Goal: Task Accomplishment & Management: Use online tool/utility

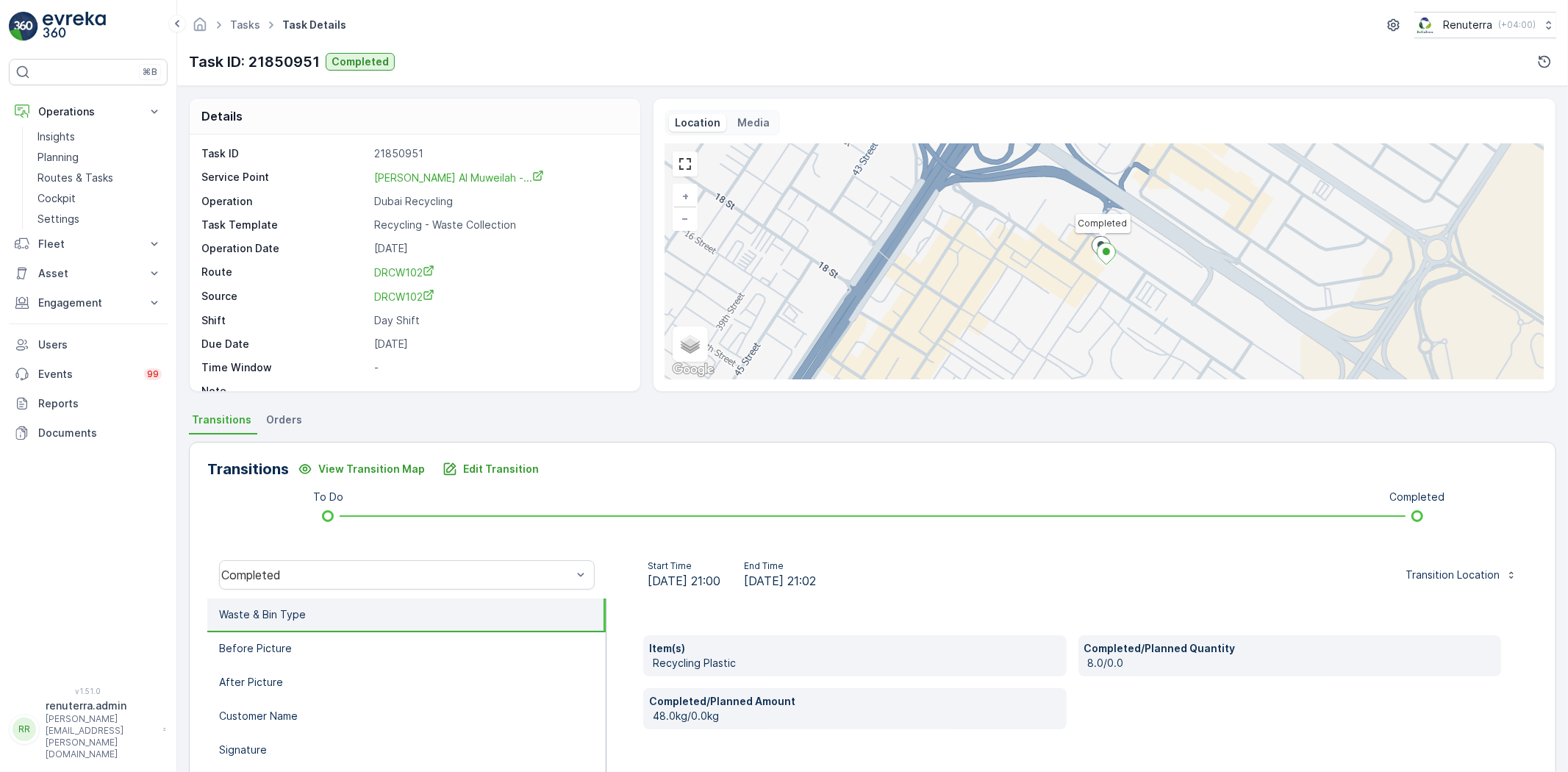
scroll to position [81, 0]
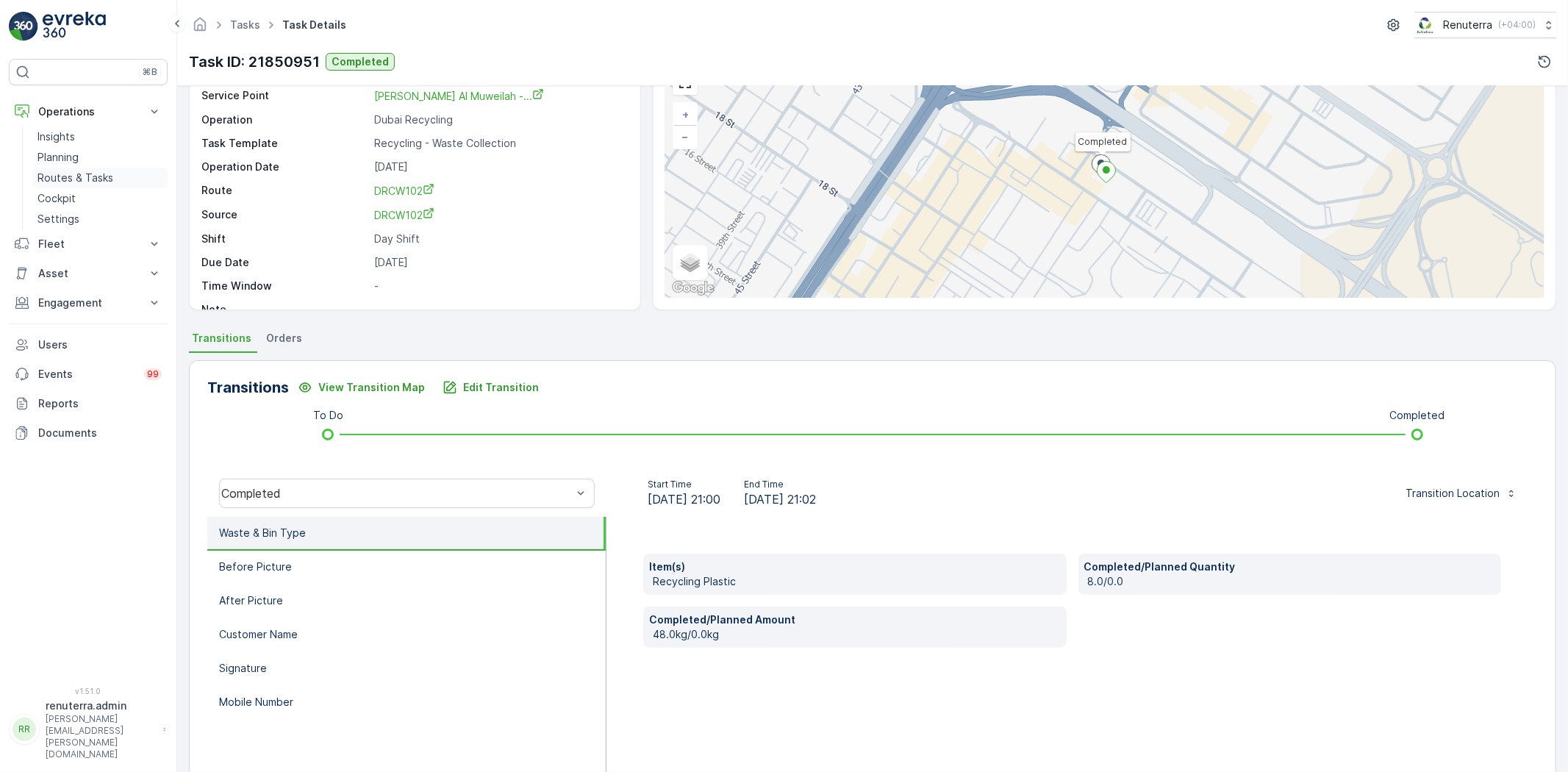
drag, startPoint x: 81, startPoint y: 176, endPoint x: 69, endPoint y: 175, distance: 12.0
click at [81, 176] on p "Routes & Tasks" at bounding box center [75, 178] width 76 height 14
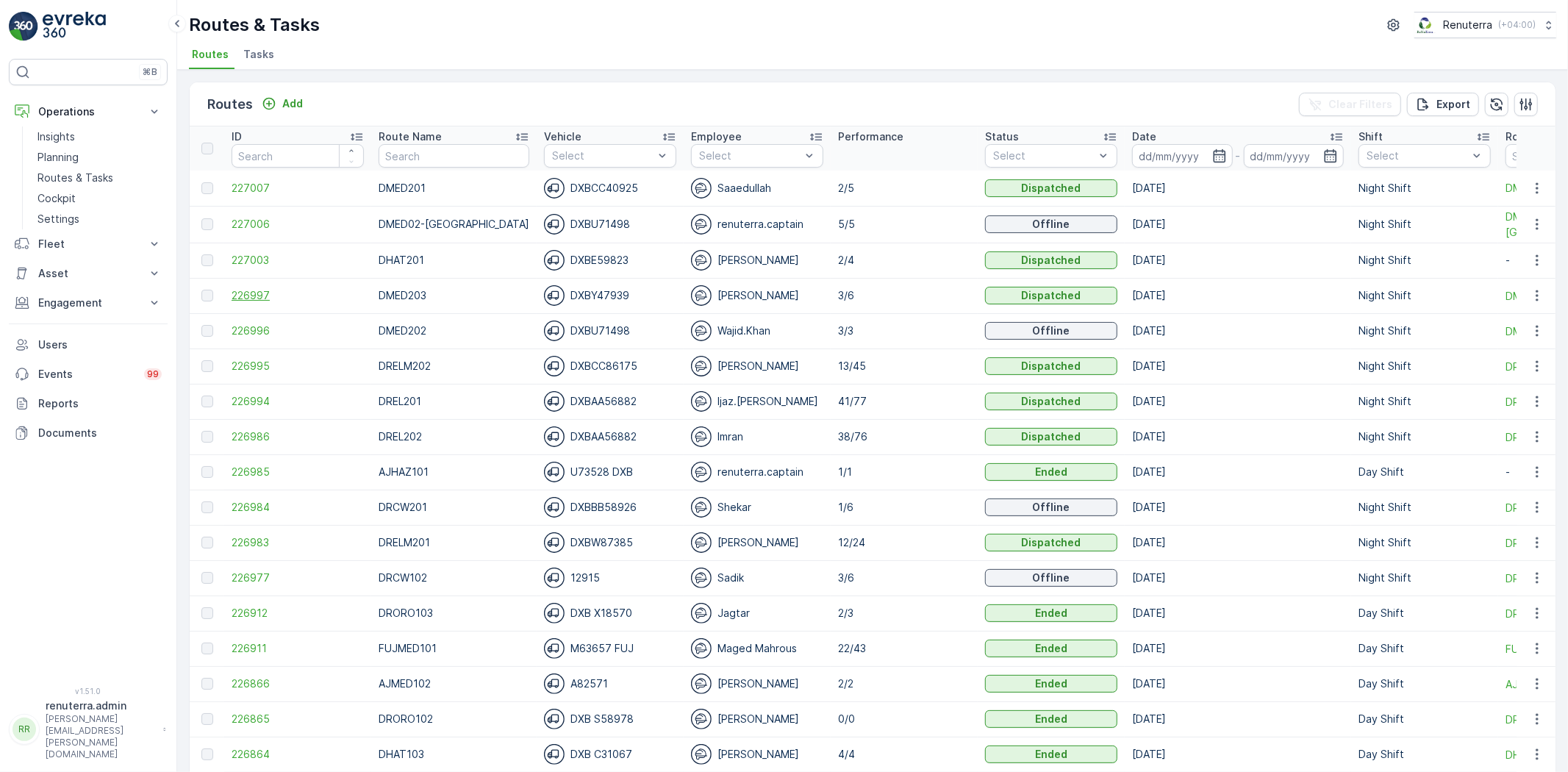
click at [253, 291] on span "226997" at bounding box center [298, 296] width 132 height 14
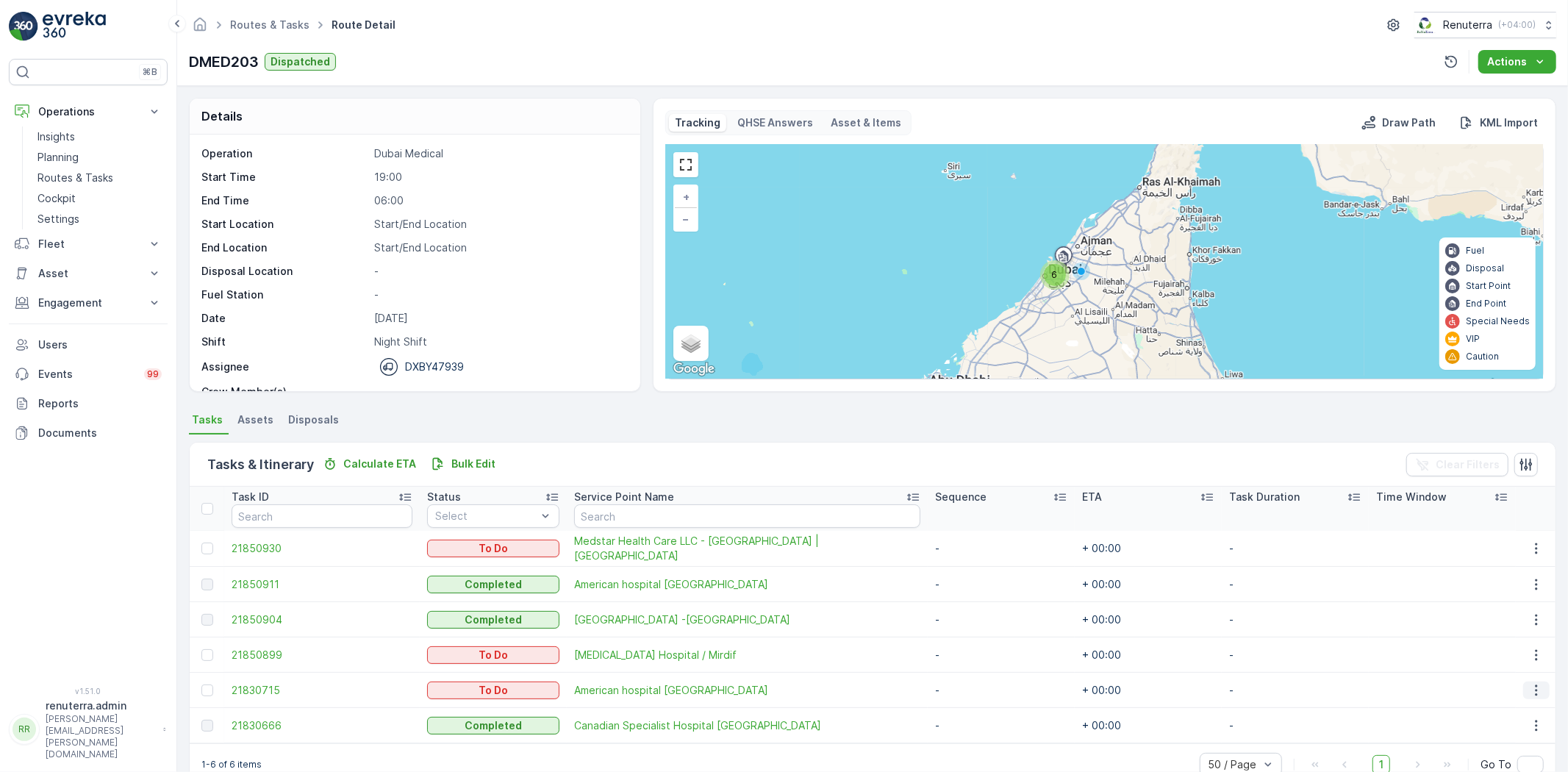
click at [1533, 687] on icon "button" at bounding box center [1536, 691] width 14 height 14
click at [1466, 640] on span "Remove from Route" at bounding box center [1514, 640] width 100 height 14
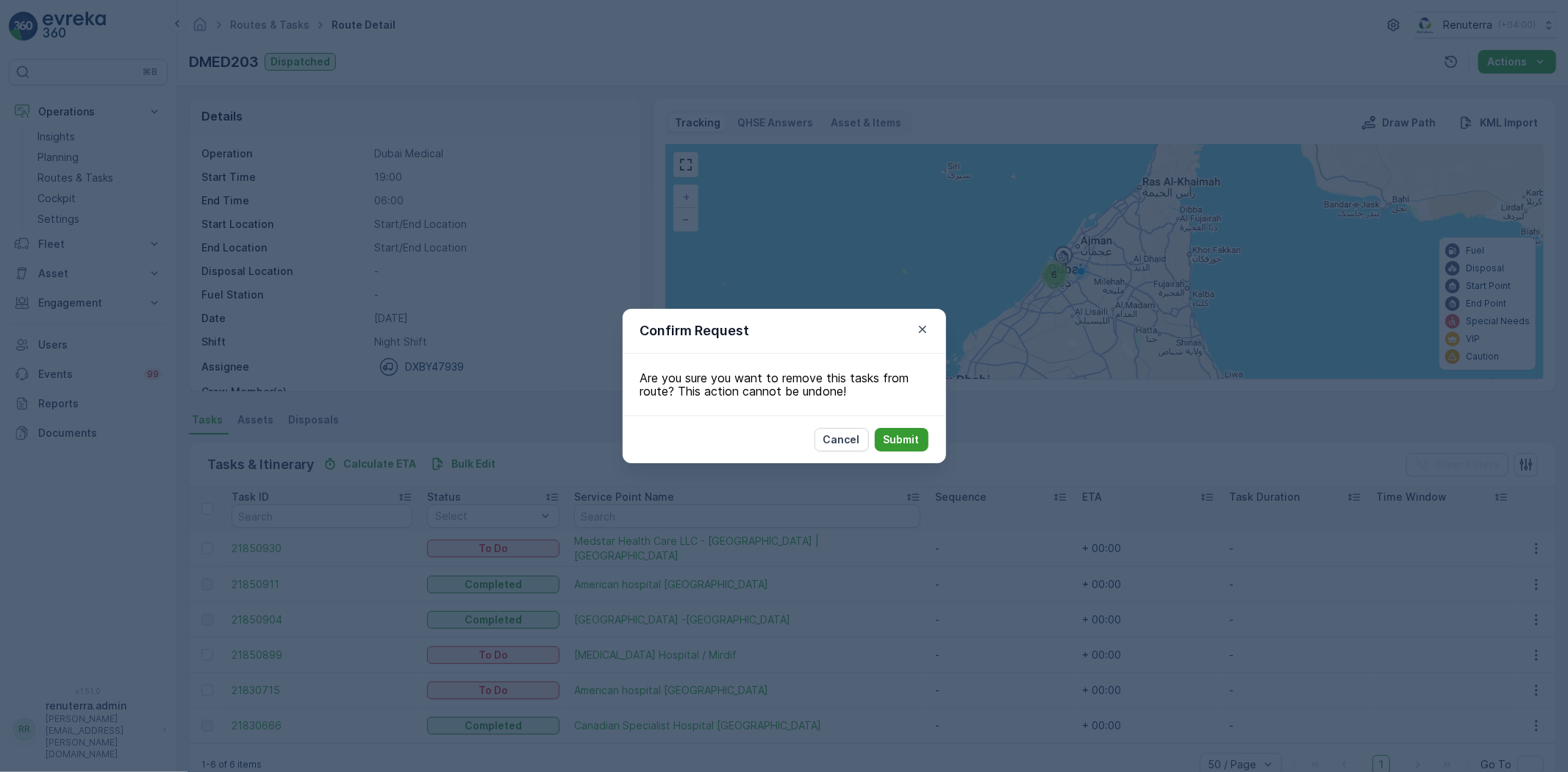
click at [896, 440] on p "Submit" at bounding box center [902, 440] width 36 height 14
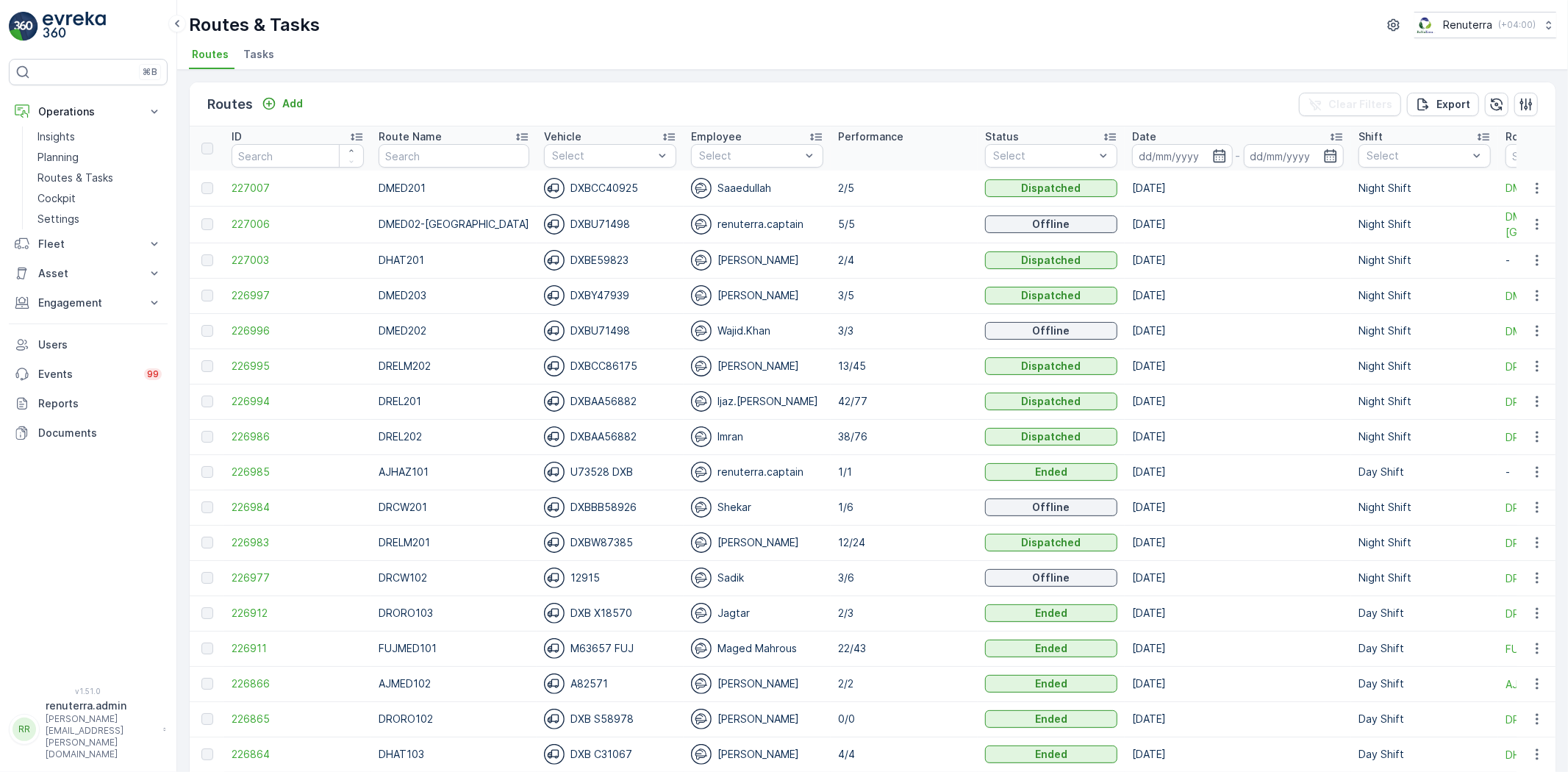
click at [252, 268] on td "227003" at bounding box center [298, 260] width 147 height 35
click at [252, 262] on span "227003" at bounding box center [298, 261] width 132 height 14
click at [245, 188] on span "227007" at bounding box center [298, 188] width 132 height 14
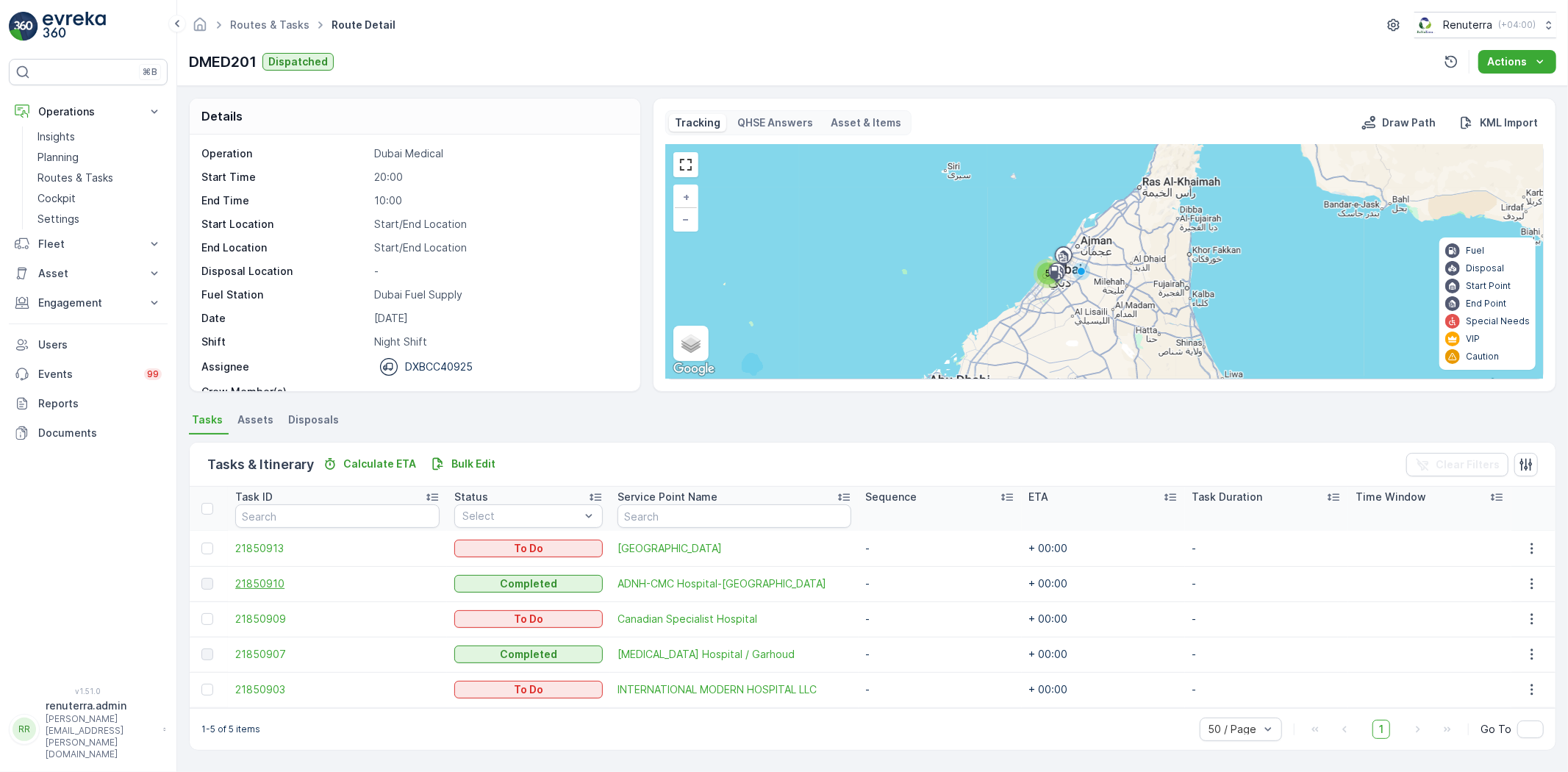
click at [249, 583] on span "21850910" at bounding box center [337, 584] width 204 height 14
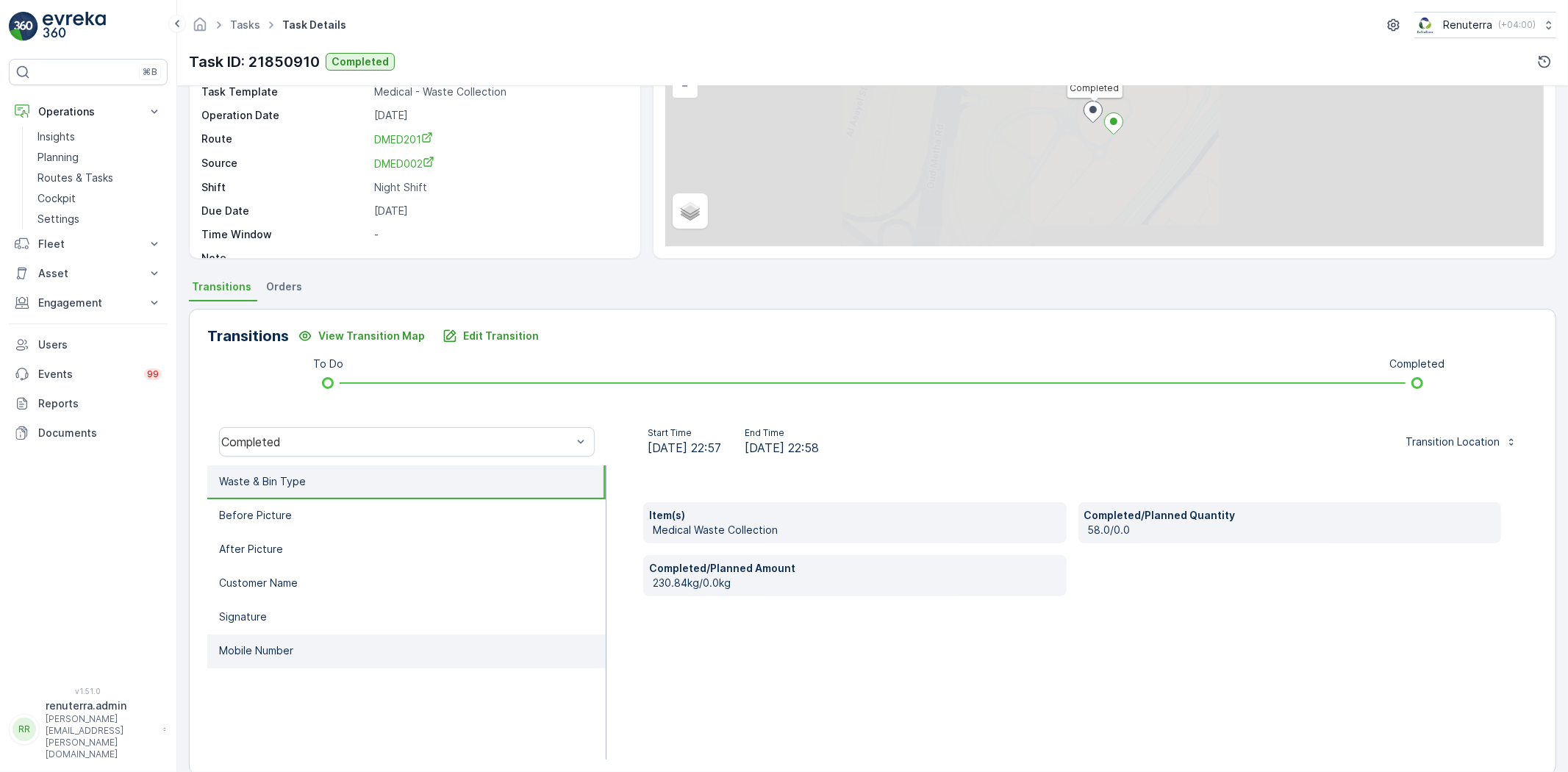
scroll to position [155, 0]
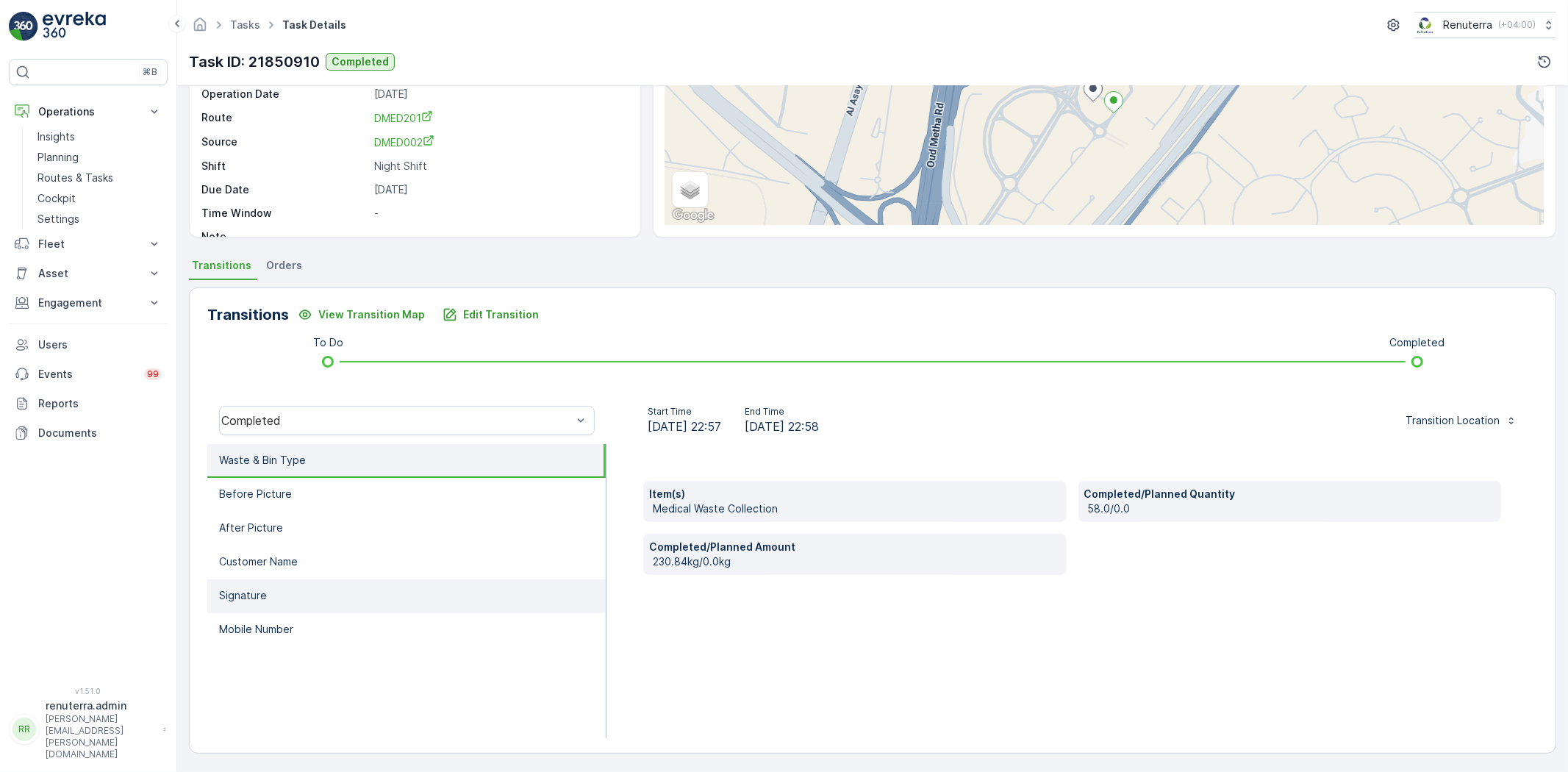
click at [268, 579] on li "Signature" at bounding box center [406, 596] width 398 height 33
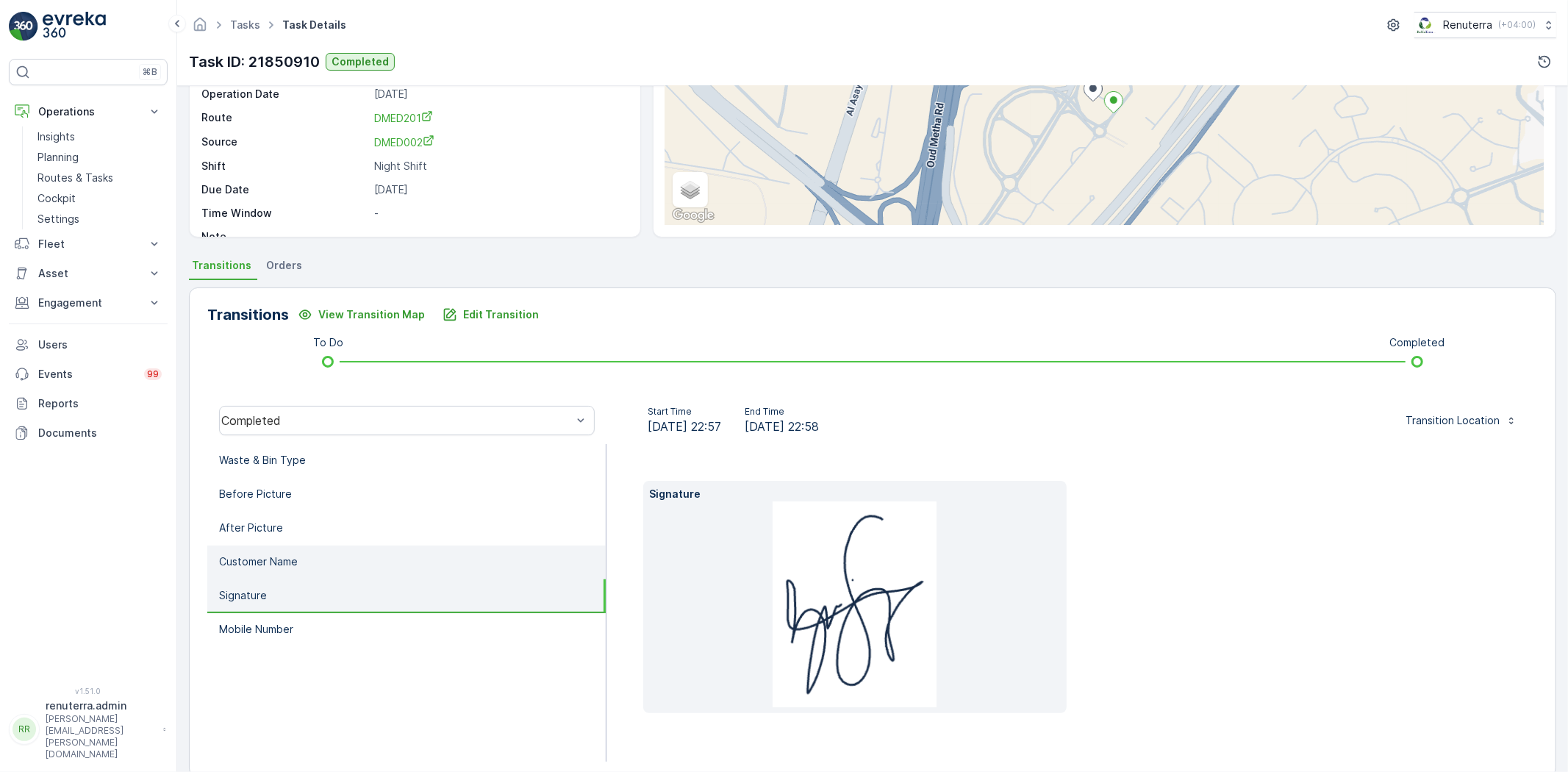
click at [278, 555] on p "Customer Name" at bounding box center [258, 562] width 79 height 14
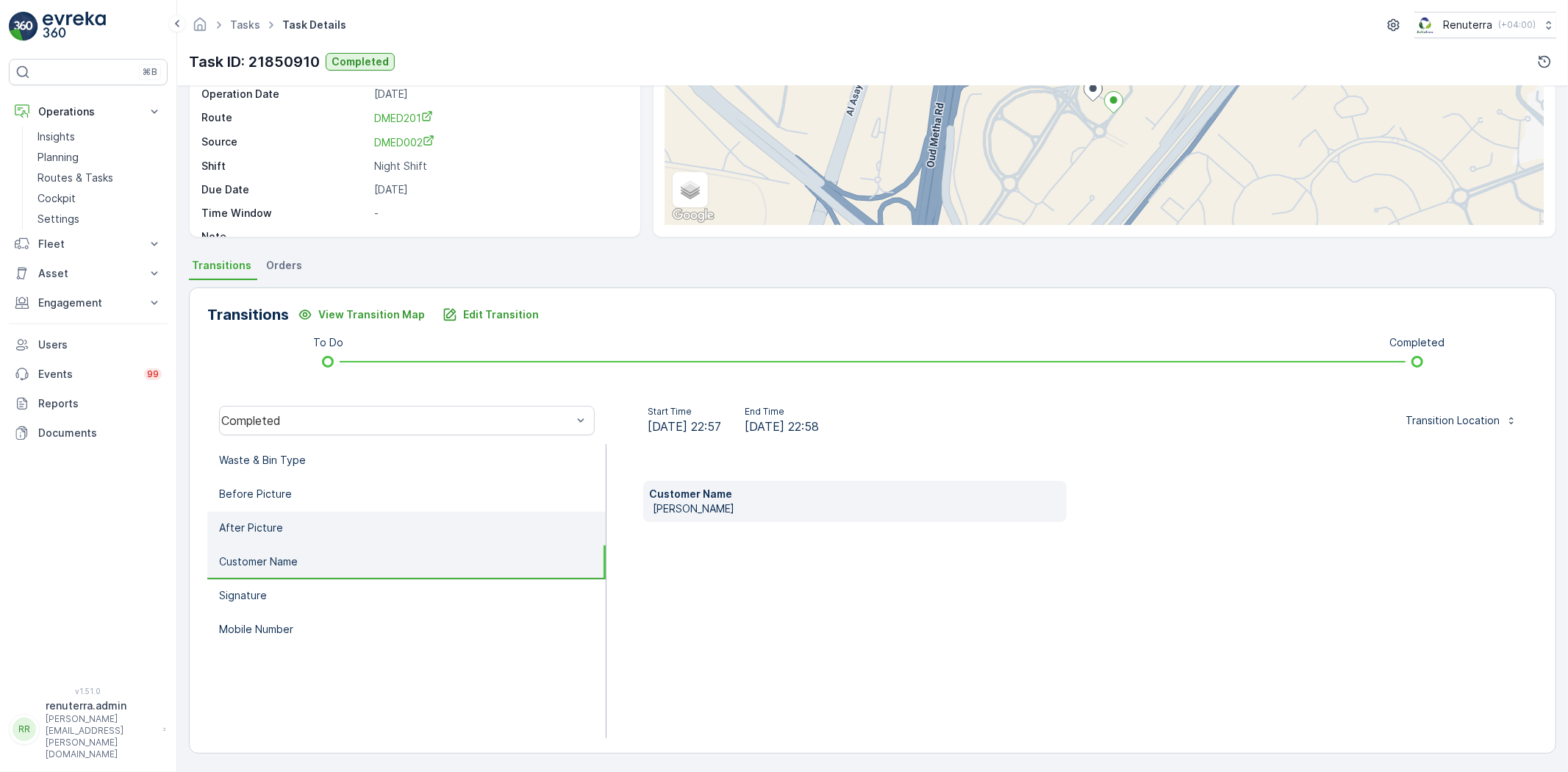
click at [287, 533] on li "After Picture" at bounding box center [406, 529] width 398 height 33
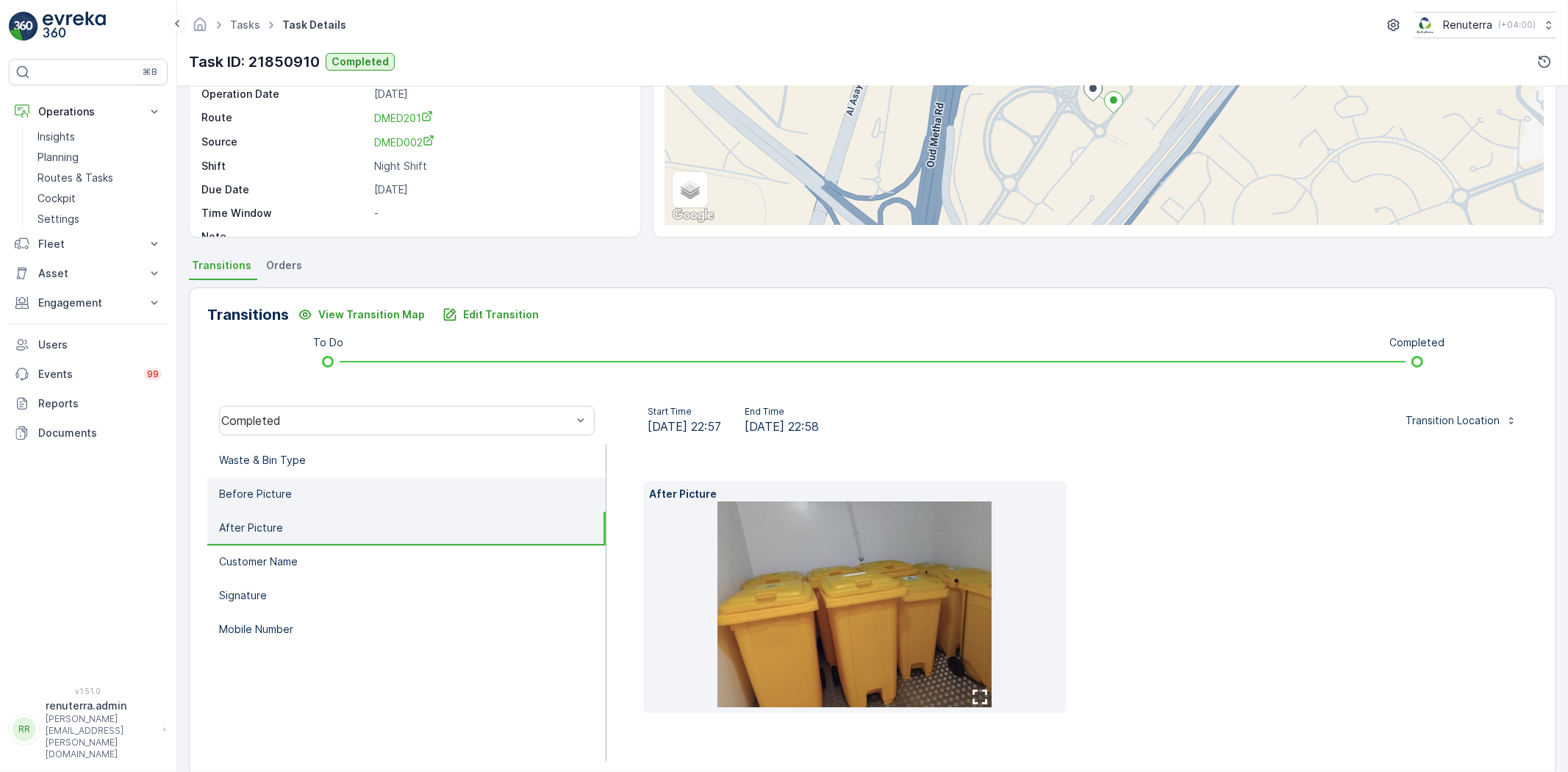
click at [292, 497] on li "Before Picture" at bounding box center [406, 494] width 398 height 33
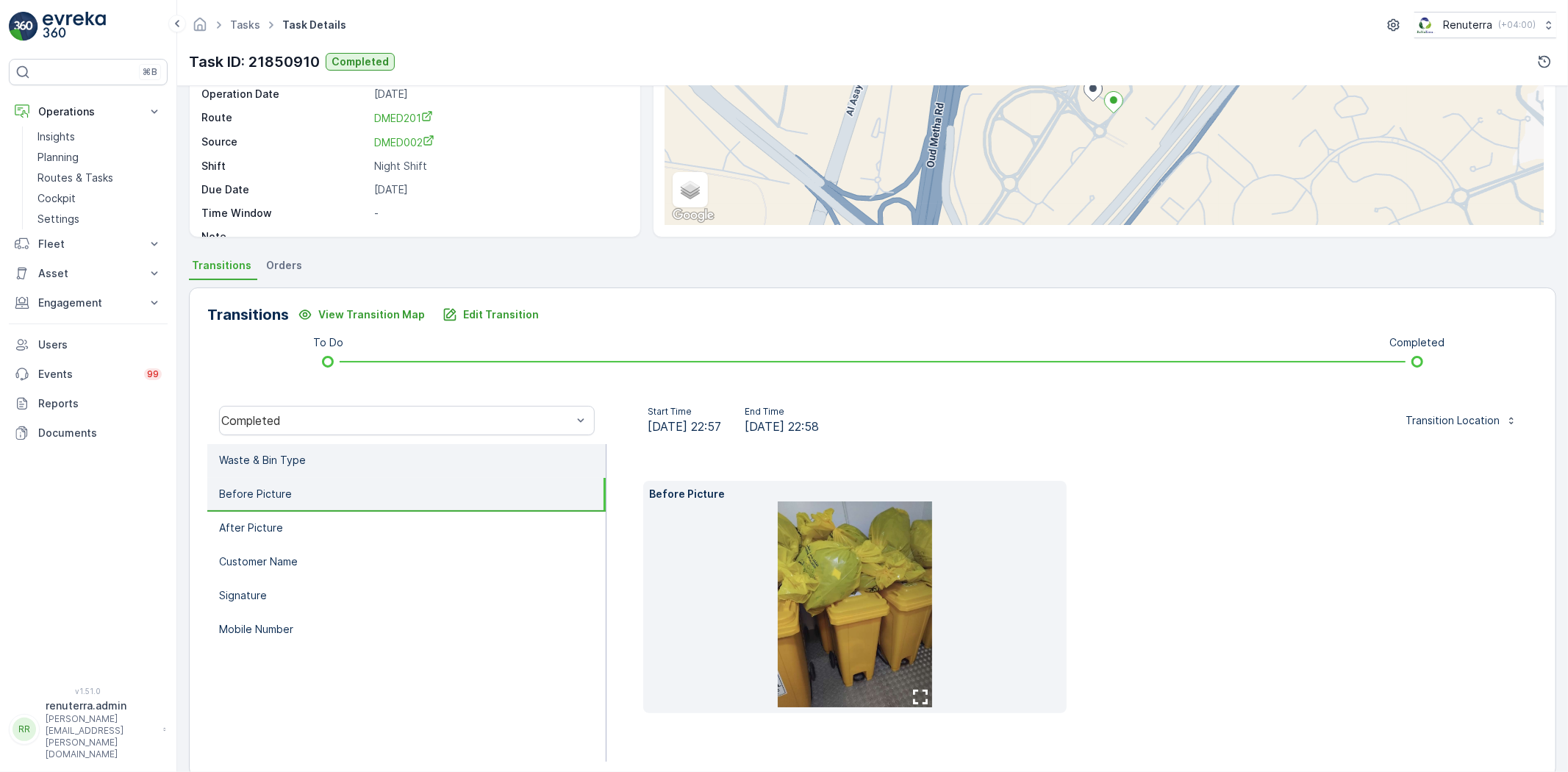
click at [300, 468] on li "Waste & Bin Type" at bounding box center [406, 461] width 398 height 33
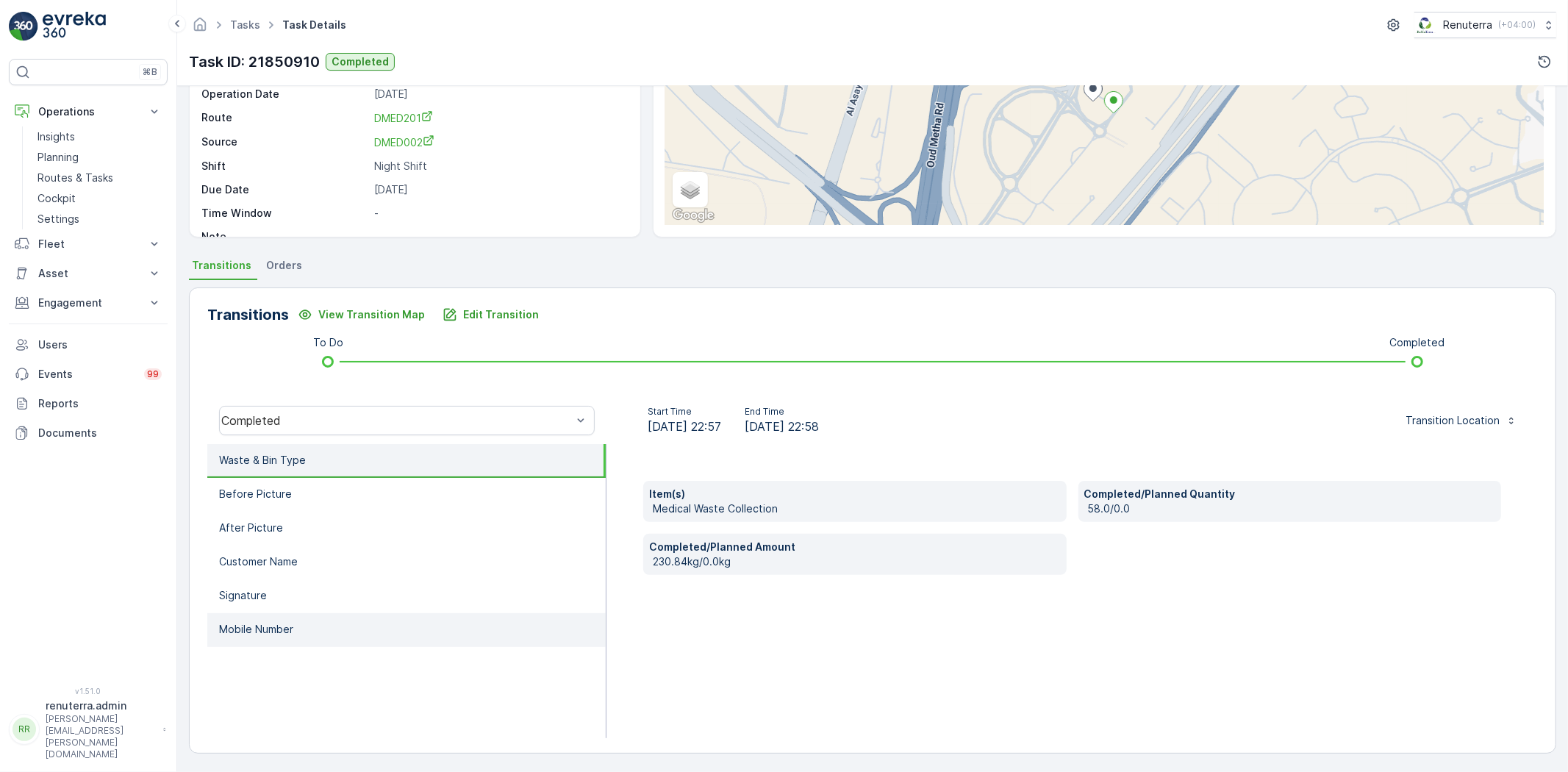
click at [299, 624] on li "Mobile Number" at bounding box center [406, 630] width 398 height 33
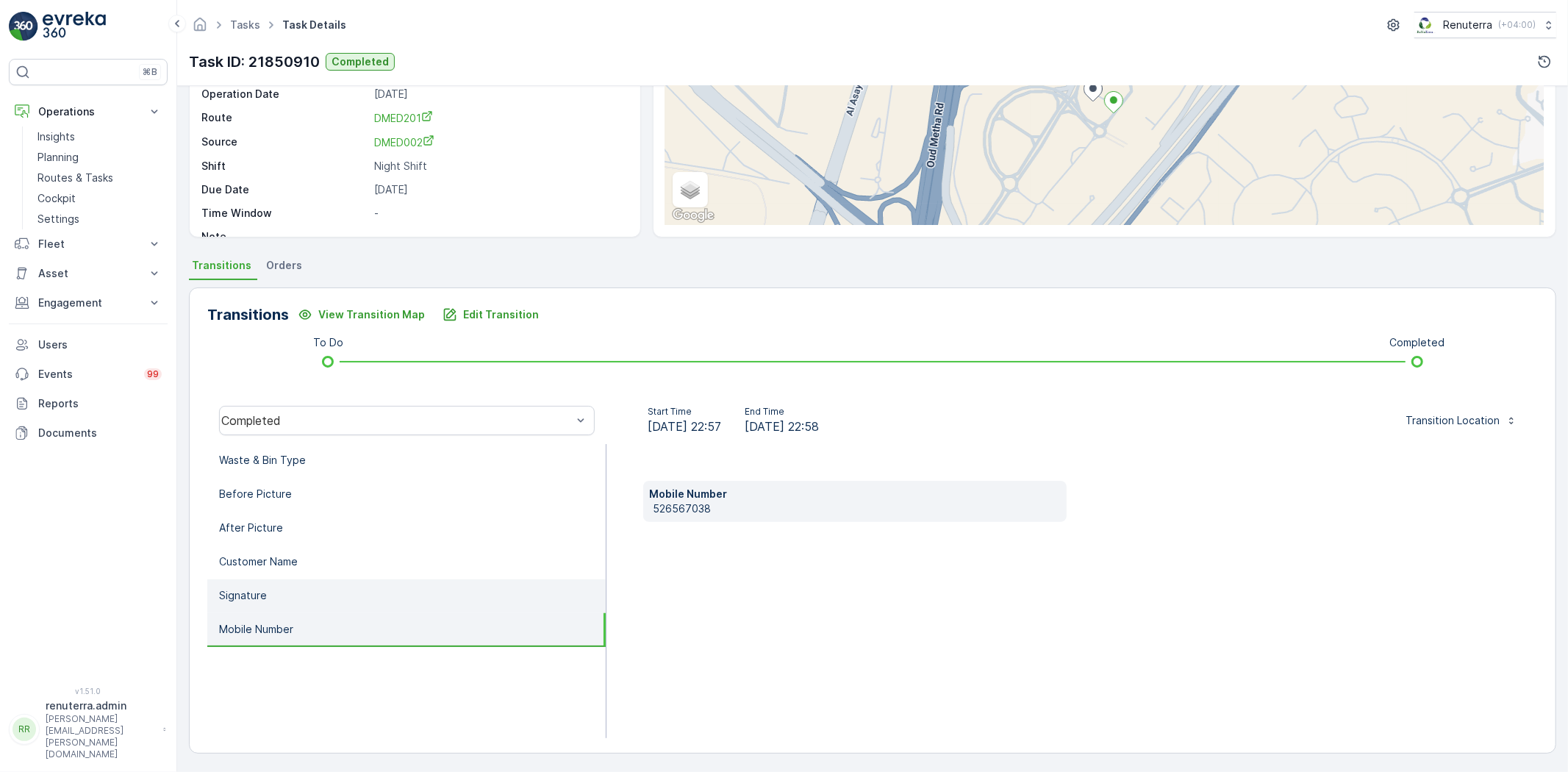
click at [299, 592] on li "Signature" at bounding box center [406, 596] width 398 height 33
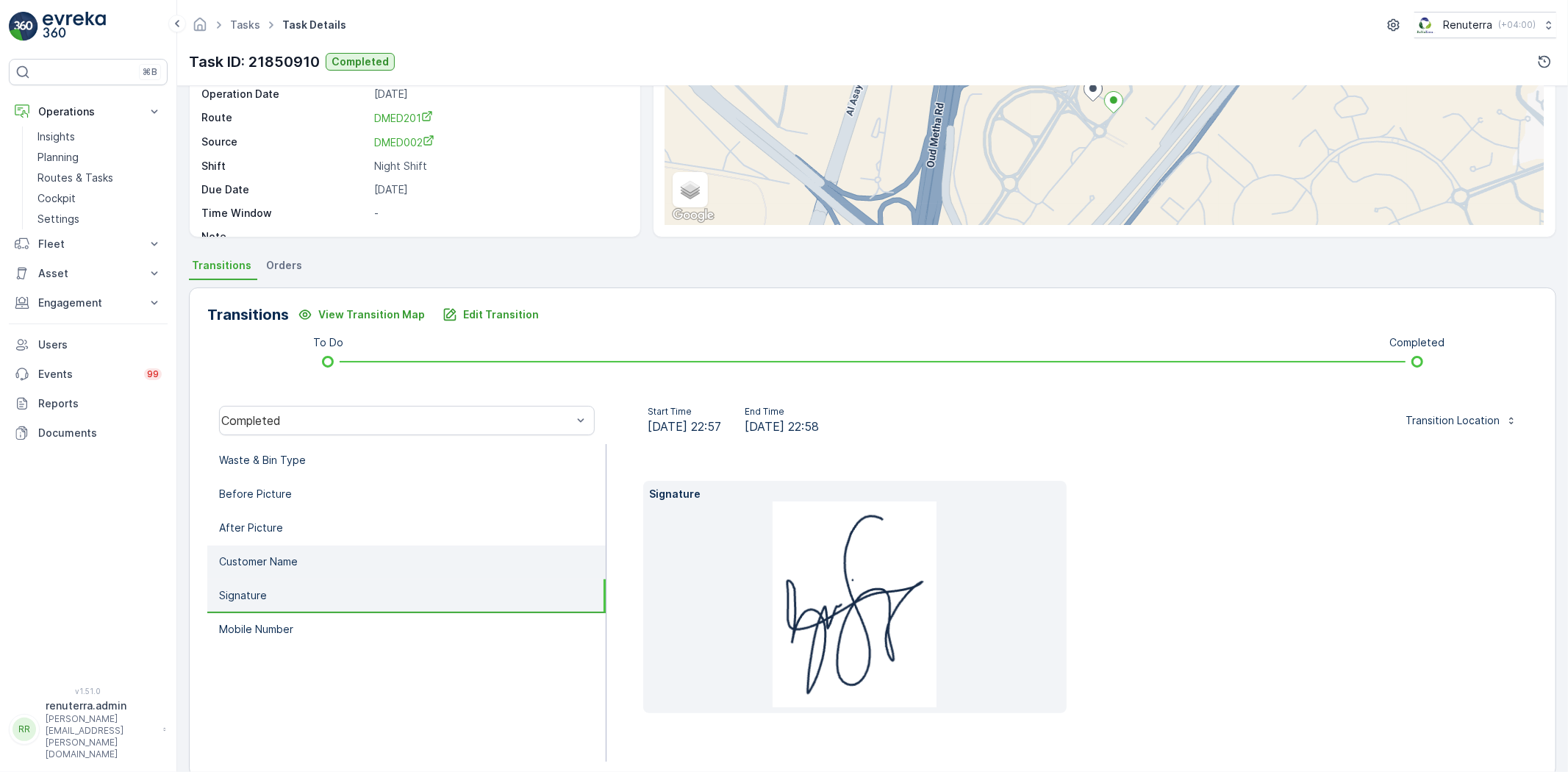
click at [301, 559] on li "Customer Name" at bounding box center [406, 562] width 398 height 33
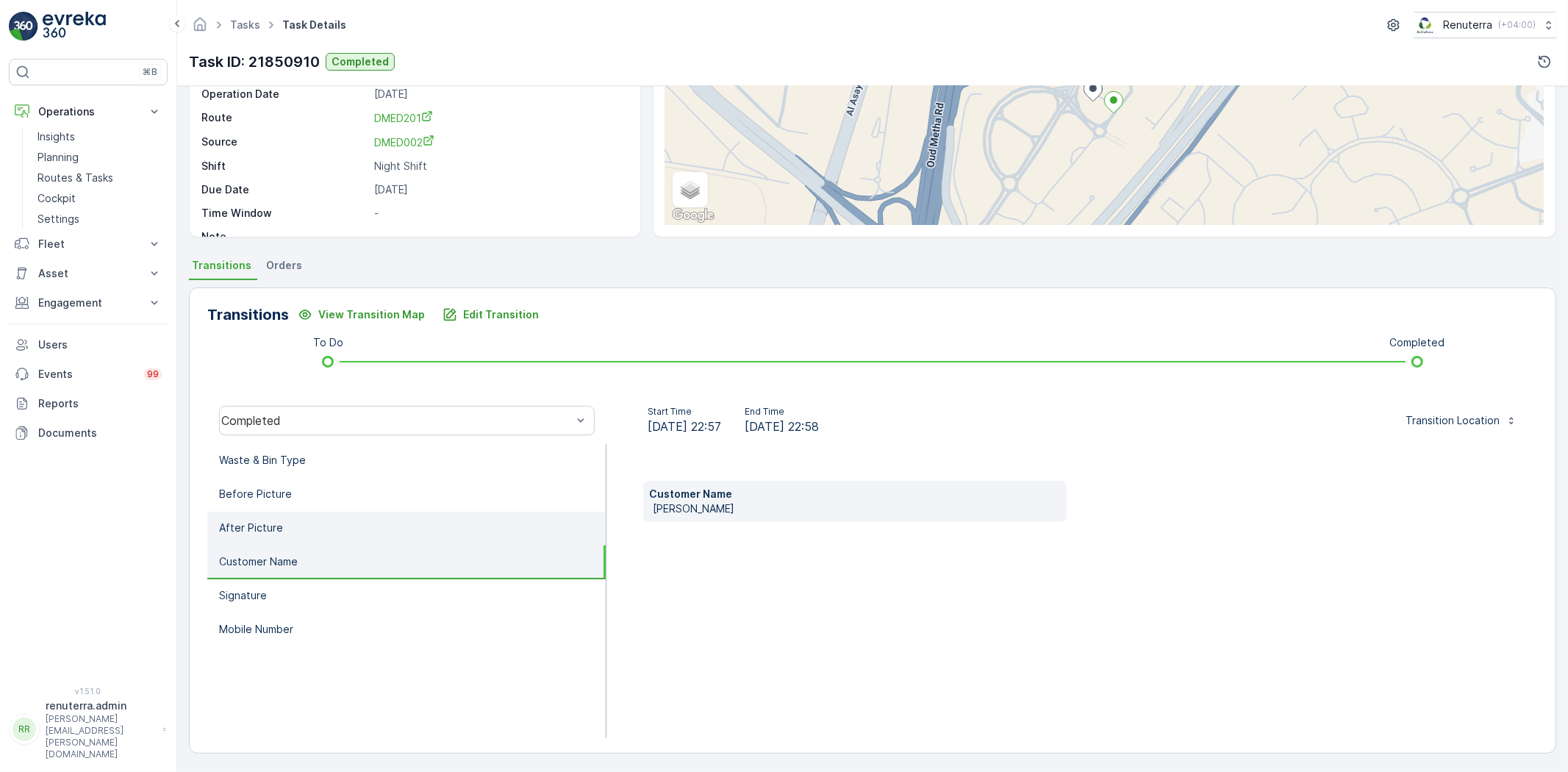
click at [306, 530] on li "After Picture" at bounding box center [406, 529] width 398 height 33
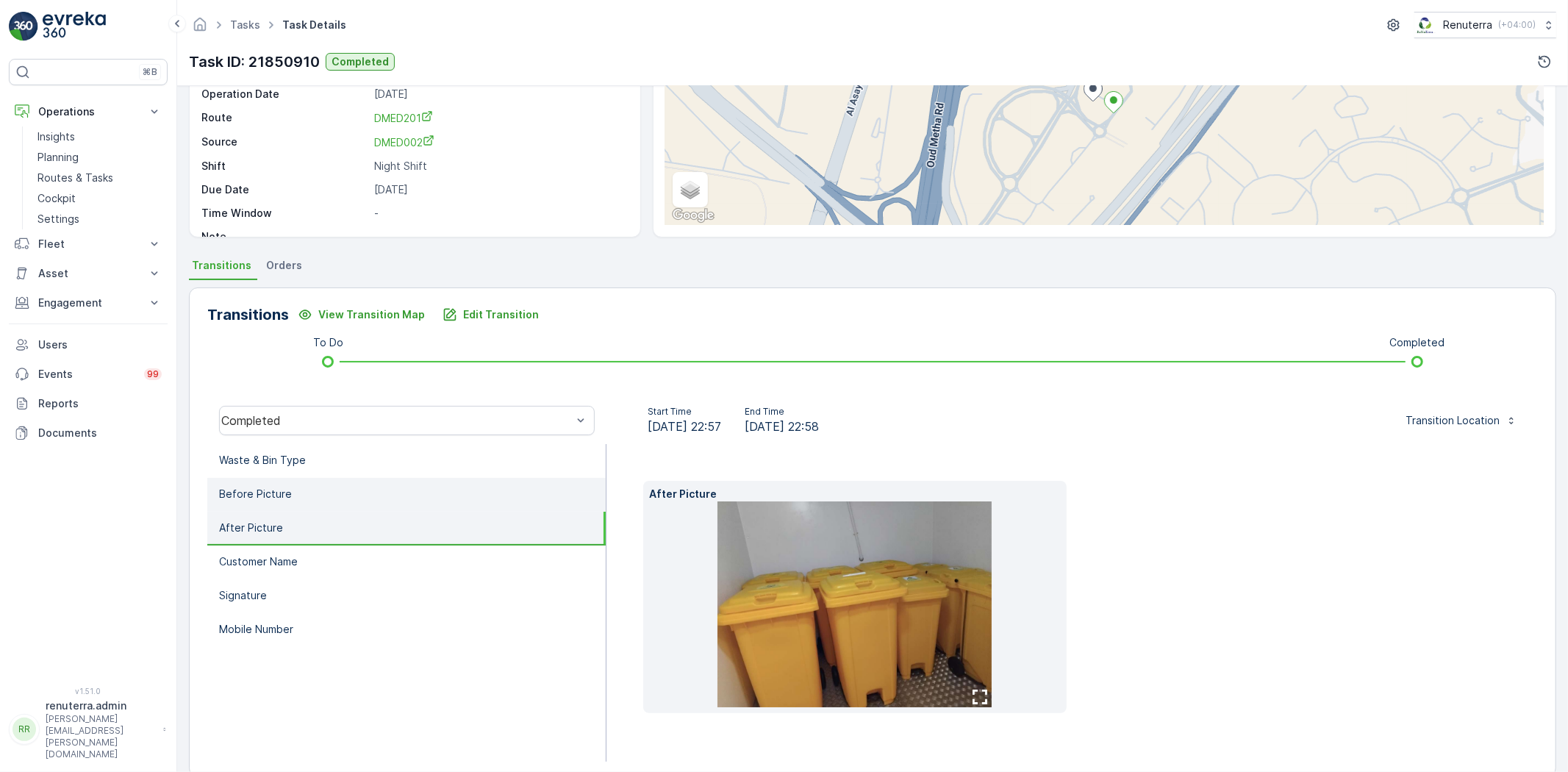
click at [310, 509] on li "Before Picture" at bounding box center [406, 494] width 398 height 33
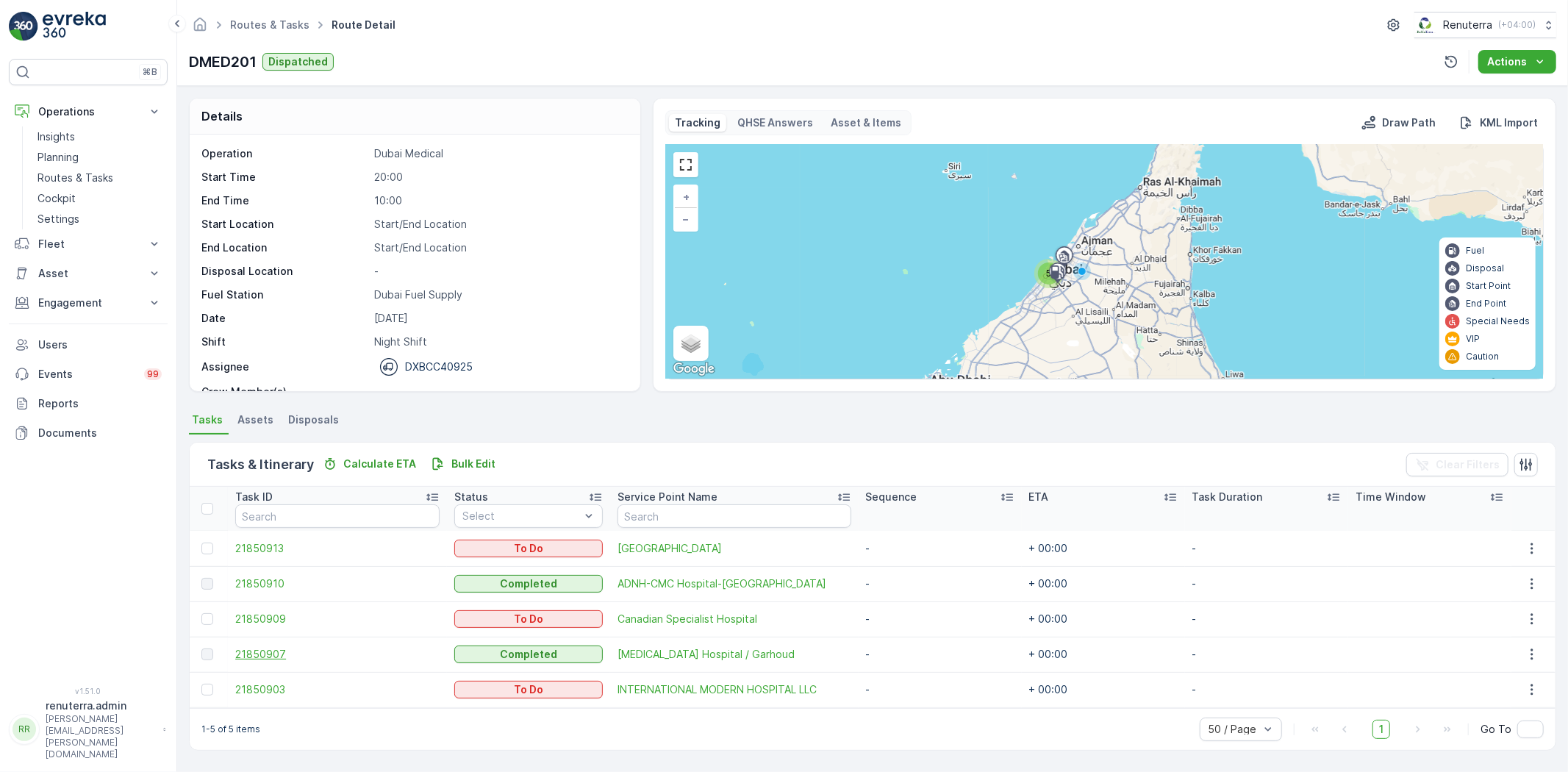
click at [262, 650] on span "21850907" at bounding box center [337, 654] width 204 height 14
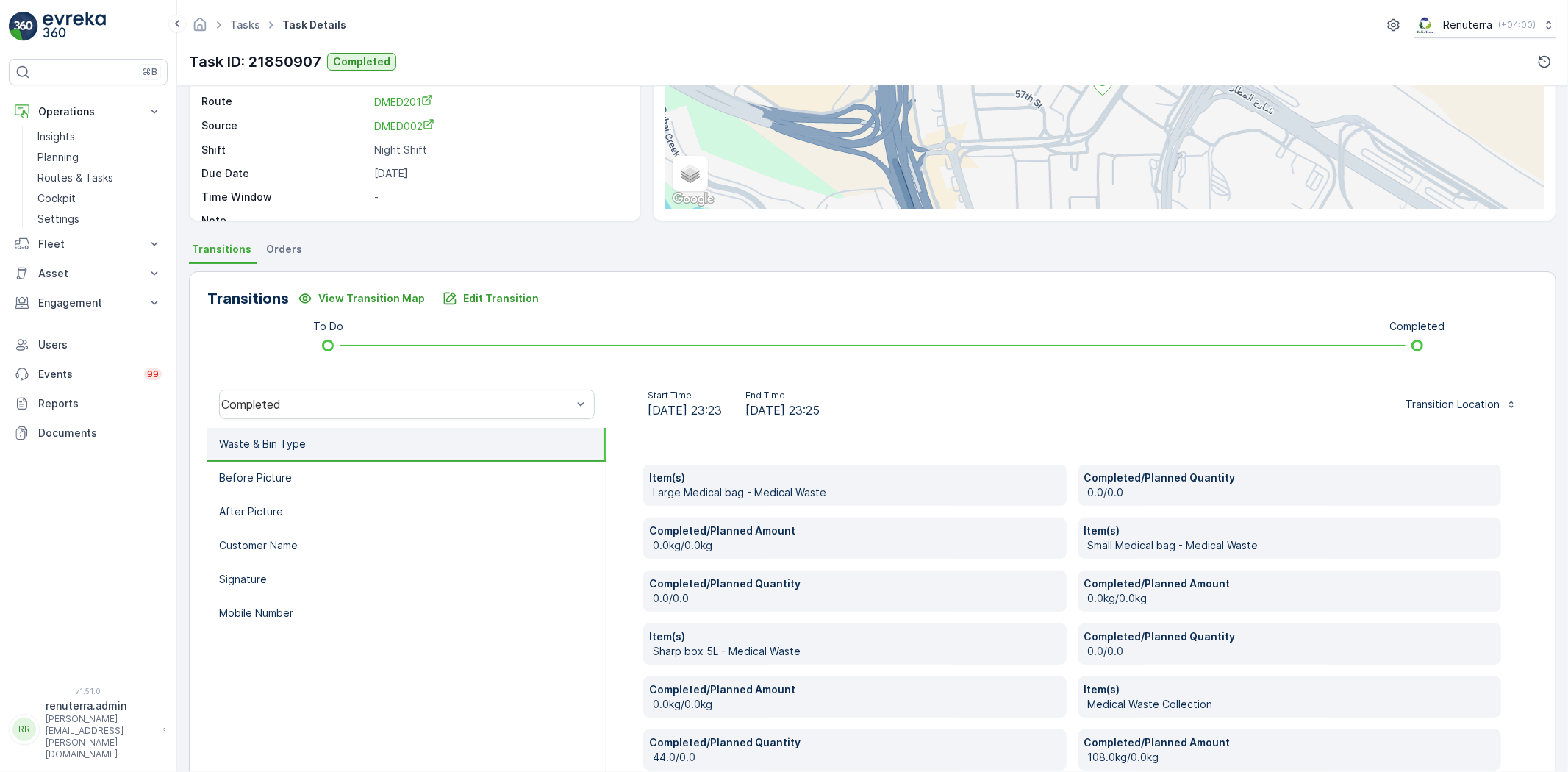
scroll to position [170, 0]
click at [471, 289] on button "Edit Transition" at bounding box center [490, 300] width 114 height 24
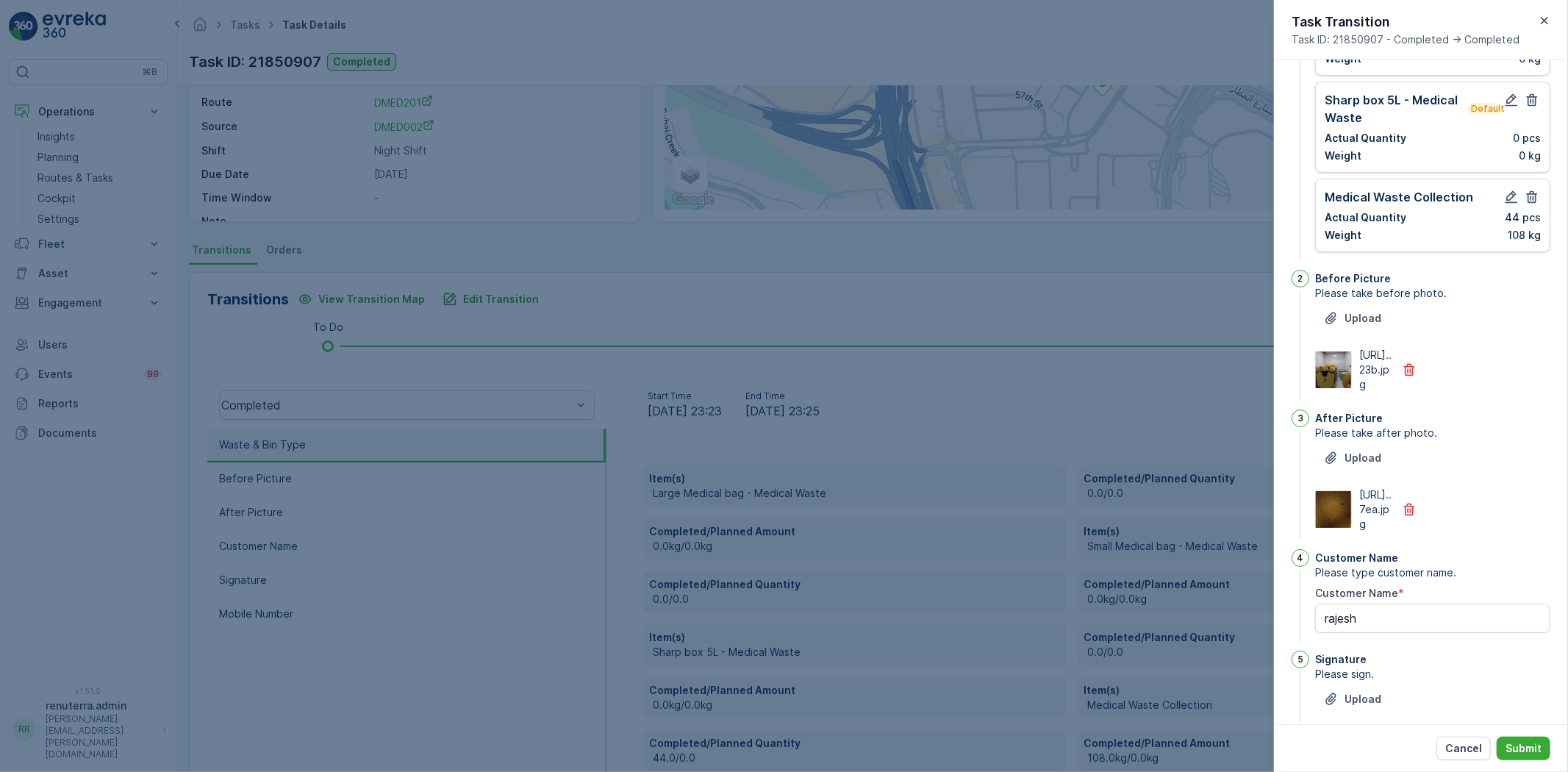
scroll to position [269, 0]
click at [1549, 30] on div "Task Transition Task ID: 21850907 - Completed -> Completed" at bounding box center [1421, 30] width 294 height 60
drag, startPoint x: 1549, startPoint y: 18, endPoint x: 1537, endPoint y: 19, distance: 12.0
click at [1547, 16] on icon "button" at bounding box center [1544, 21] width 14 height 14
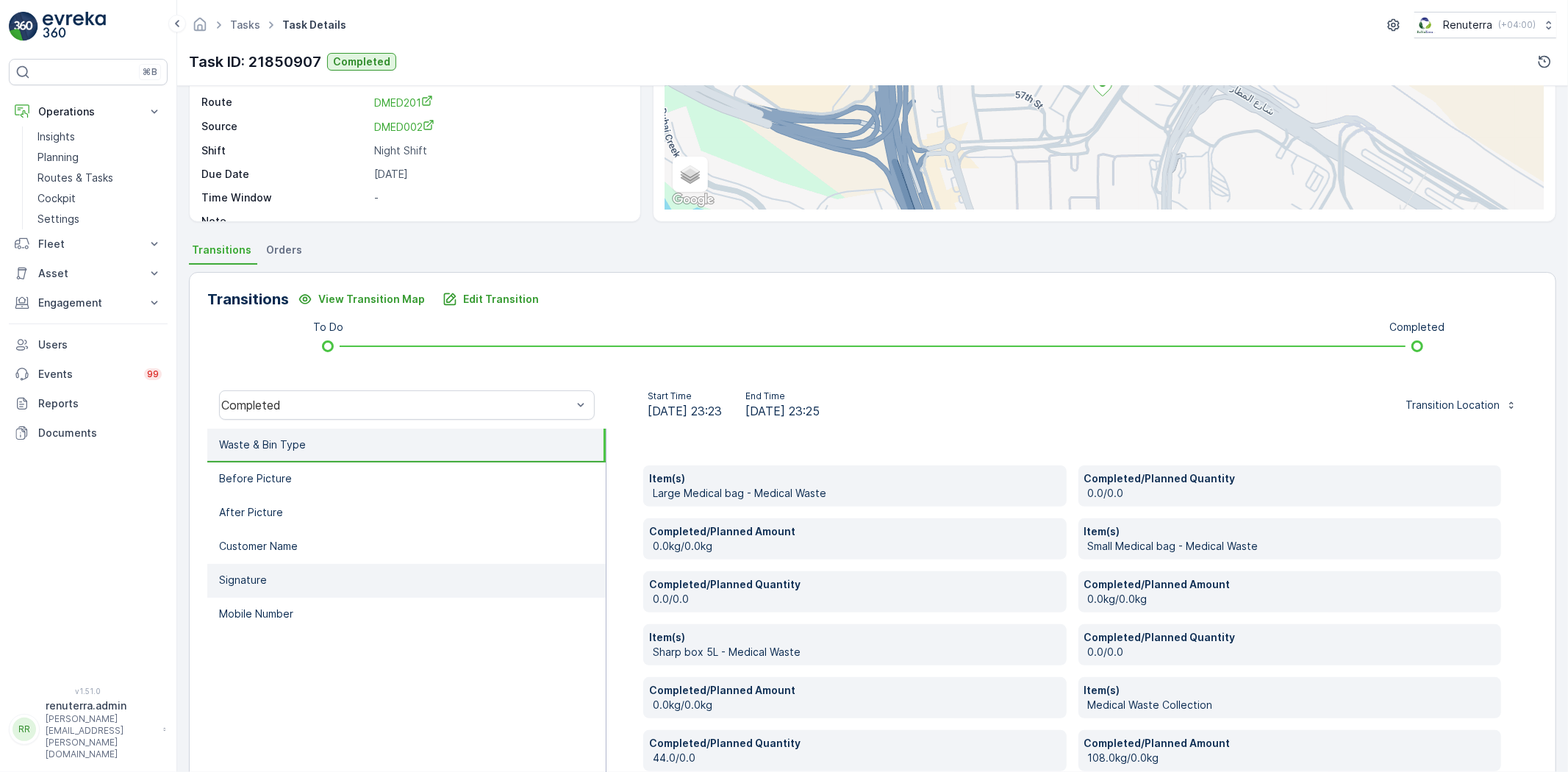
drag, startPoint x: 354, startPoint y: 620, endPoint x: 424, endPoint y: 585, distance: 78.3
click at [353, 619] on li "Mobile Number" at bounding box center [406, 615] width 398 height 33
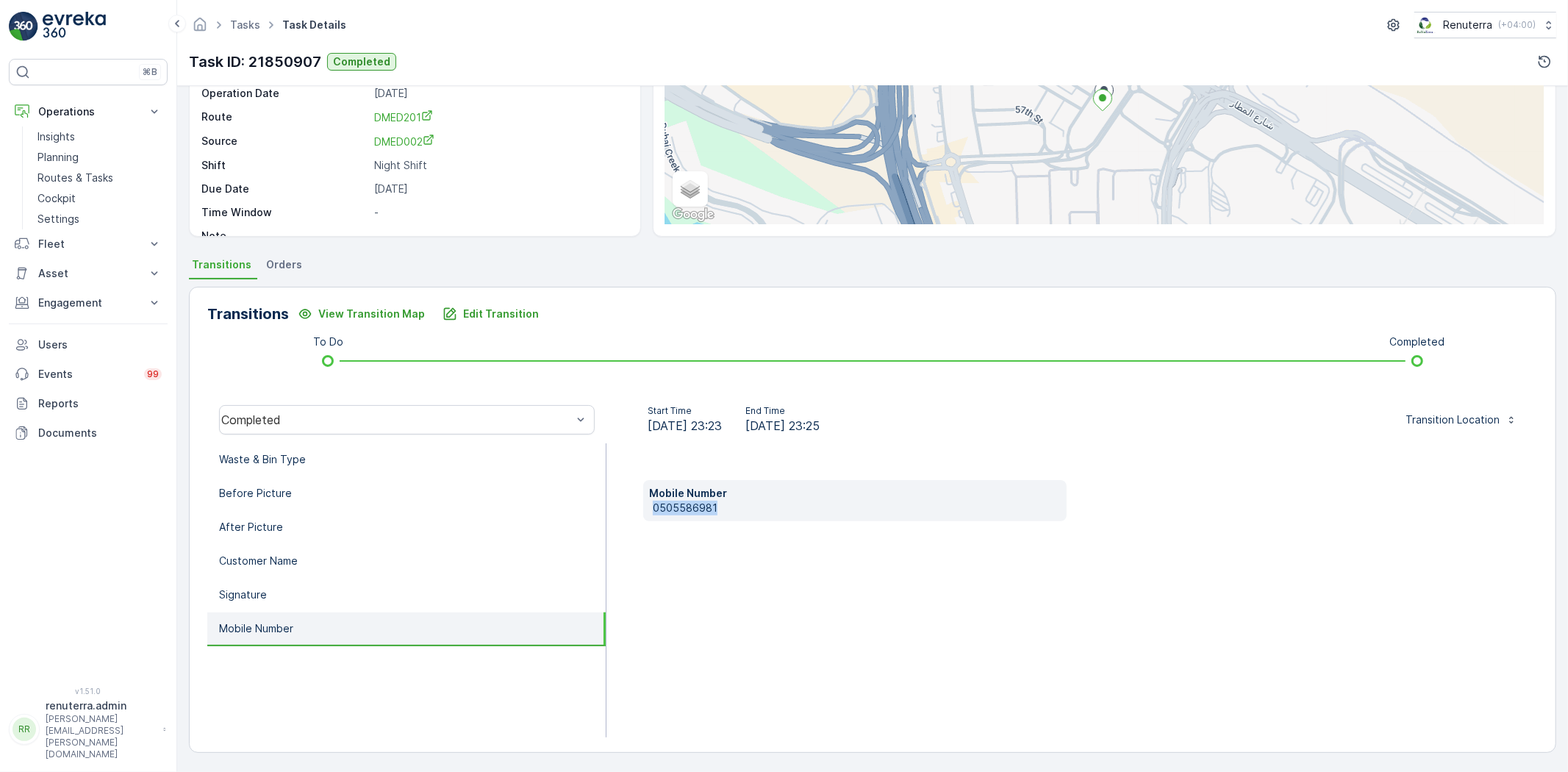
drag, startPoint x: 649, startPoint y: 506, endPoint x: 704, endPoint y: 515, distance: 55.7
click at [725, 508] on div "Mobile Number [PHONE_NUMBER]" at bounding box center [855, 501] width 423 height 42
copy p "0505586981"
click at [499, 310] on p "Edit Transition" at bounding box center [501, 314] width 76 height 14
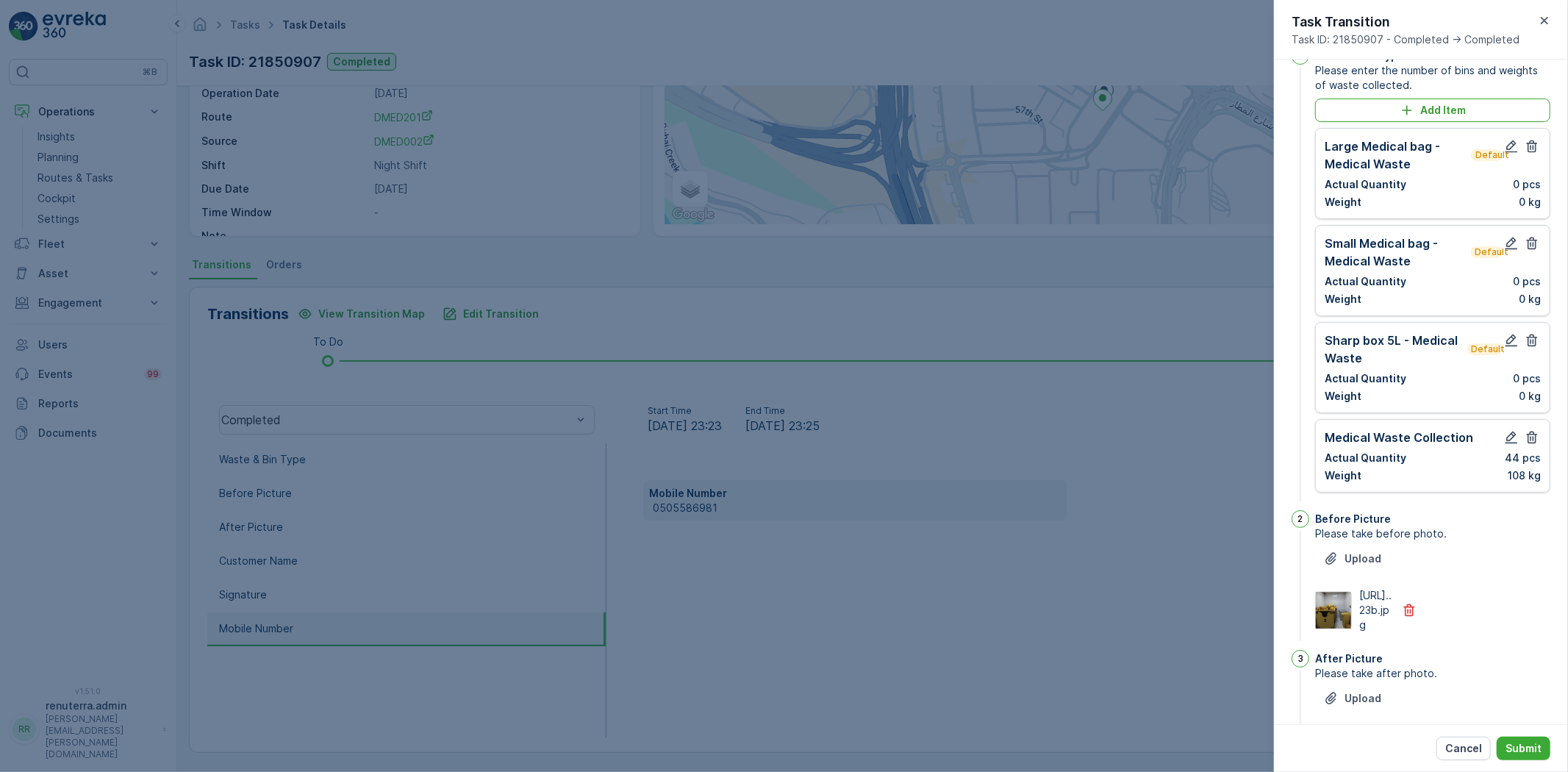
scroll to position [0, 0]
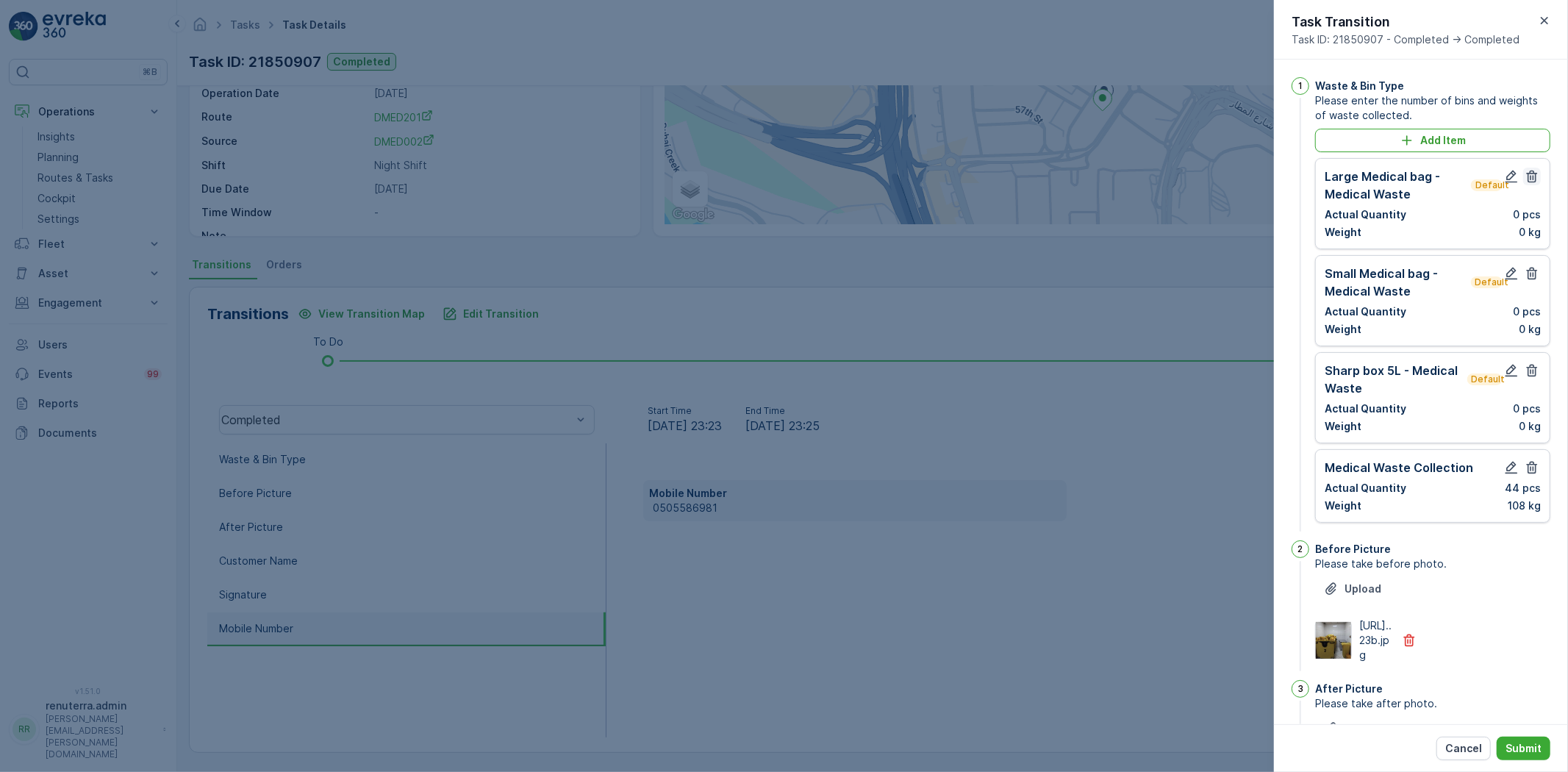
click at [1527, 177] on icon "button" at bounding box center [1533, 177] width 11 height 13
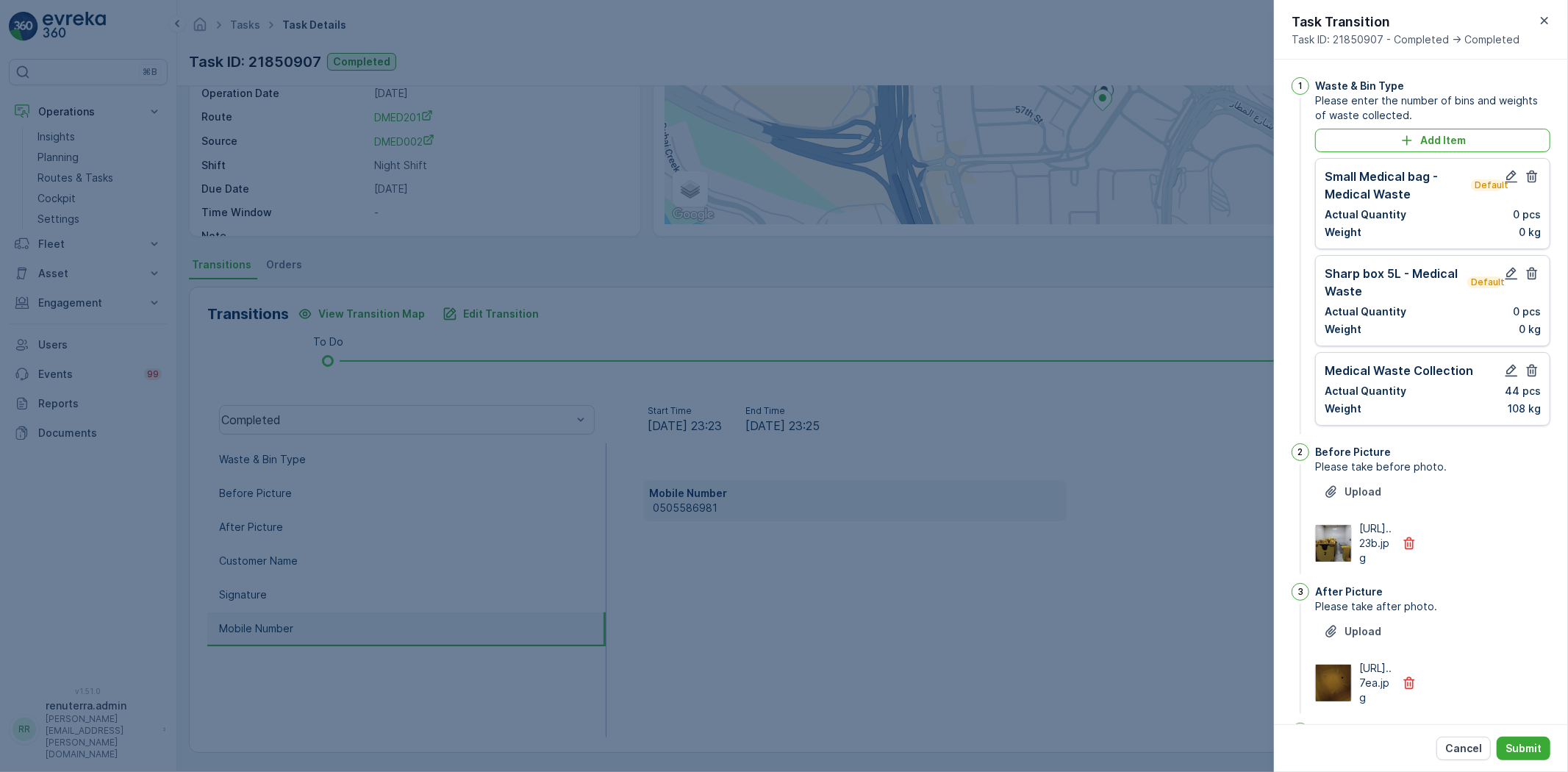
click at [1527, 177] on icon "button" at bounding box center [1533, 177] width 11 height 13
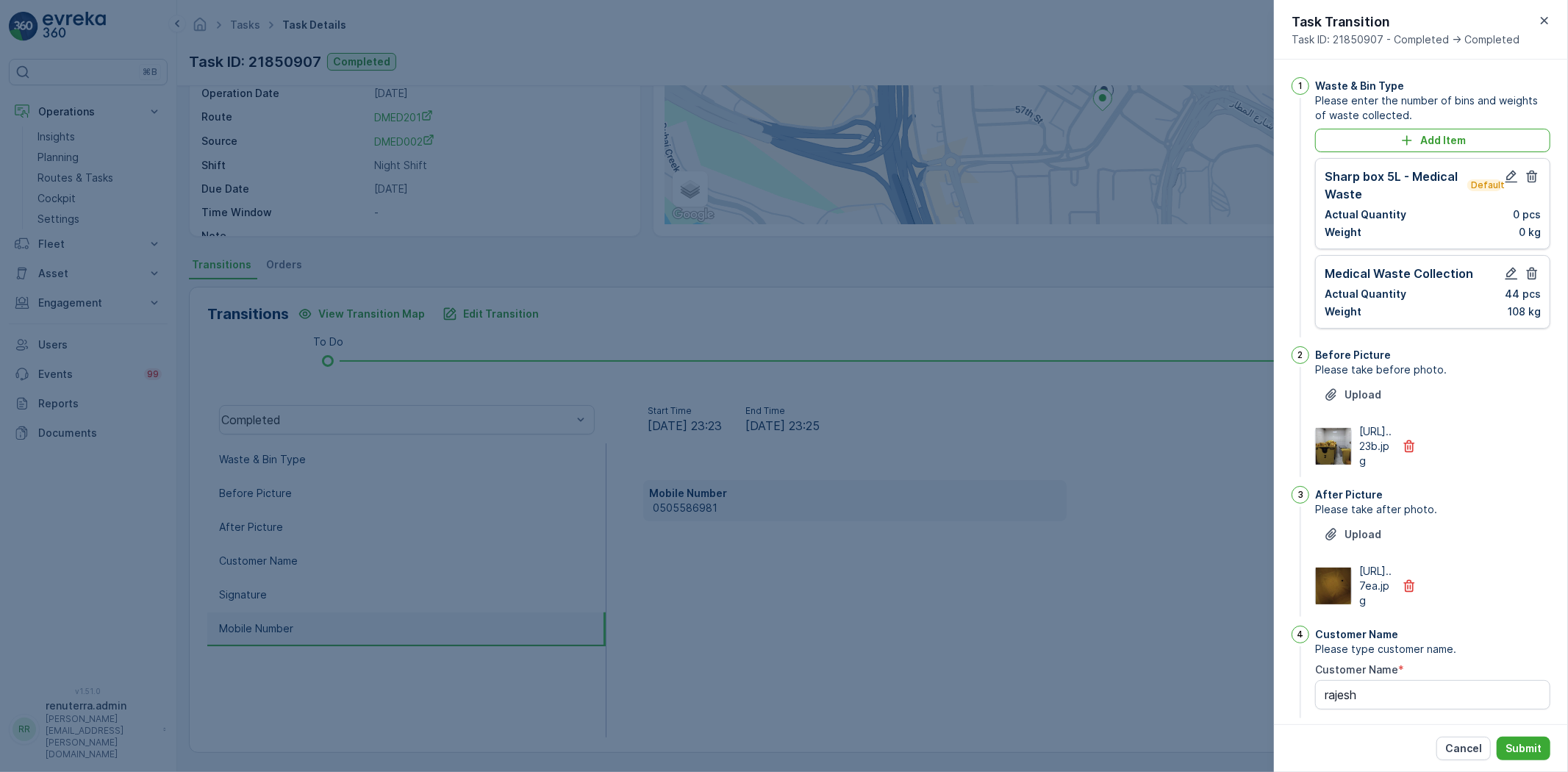
click at [1527, 177] on icon "button" at bounding box center [1533, 177] width 11 height 13
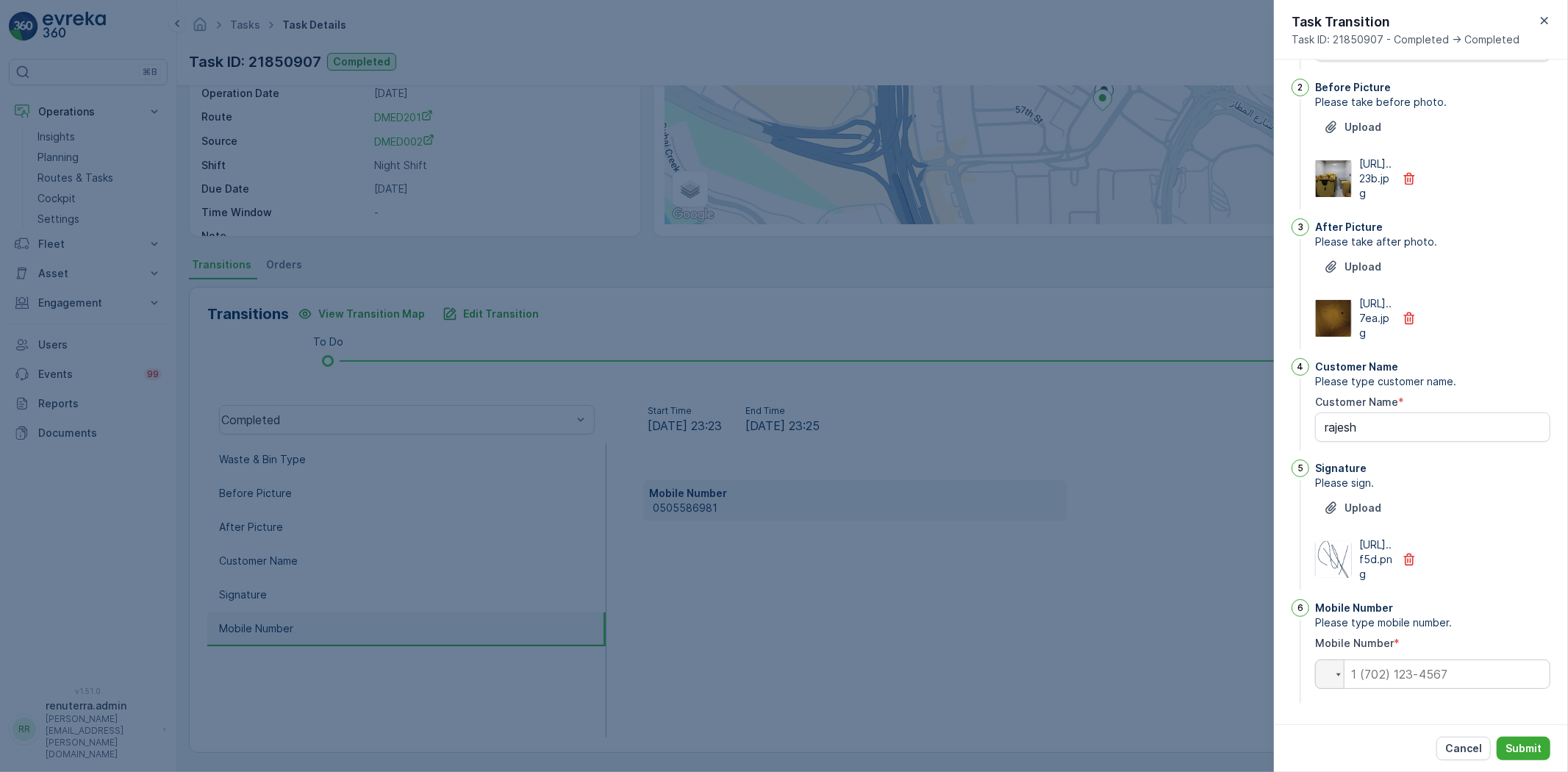
scroll to position [259, 0]
click at [1395, 685] on input "tel" at bounding box center [1433, 674] width 235 height 30
paste input "0505586981"
type input "0505586981"
click at [1516, 744] on p "Submit" at bounding box center [1524, 748] width 36 height 14
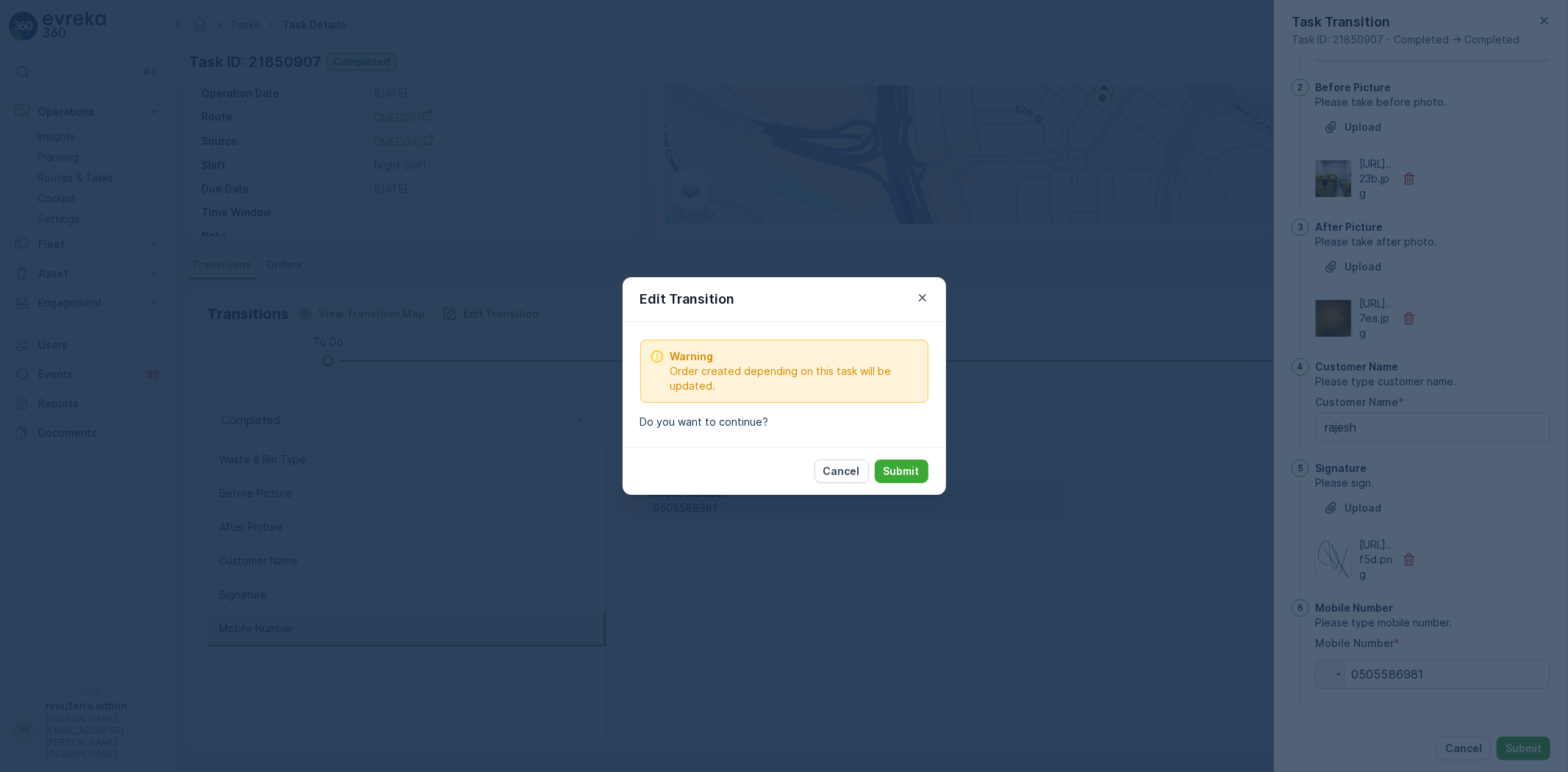
click at [895, 474] on p "Submit" at bounding box center [902, 472] width 36 height 14
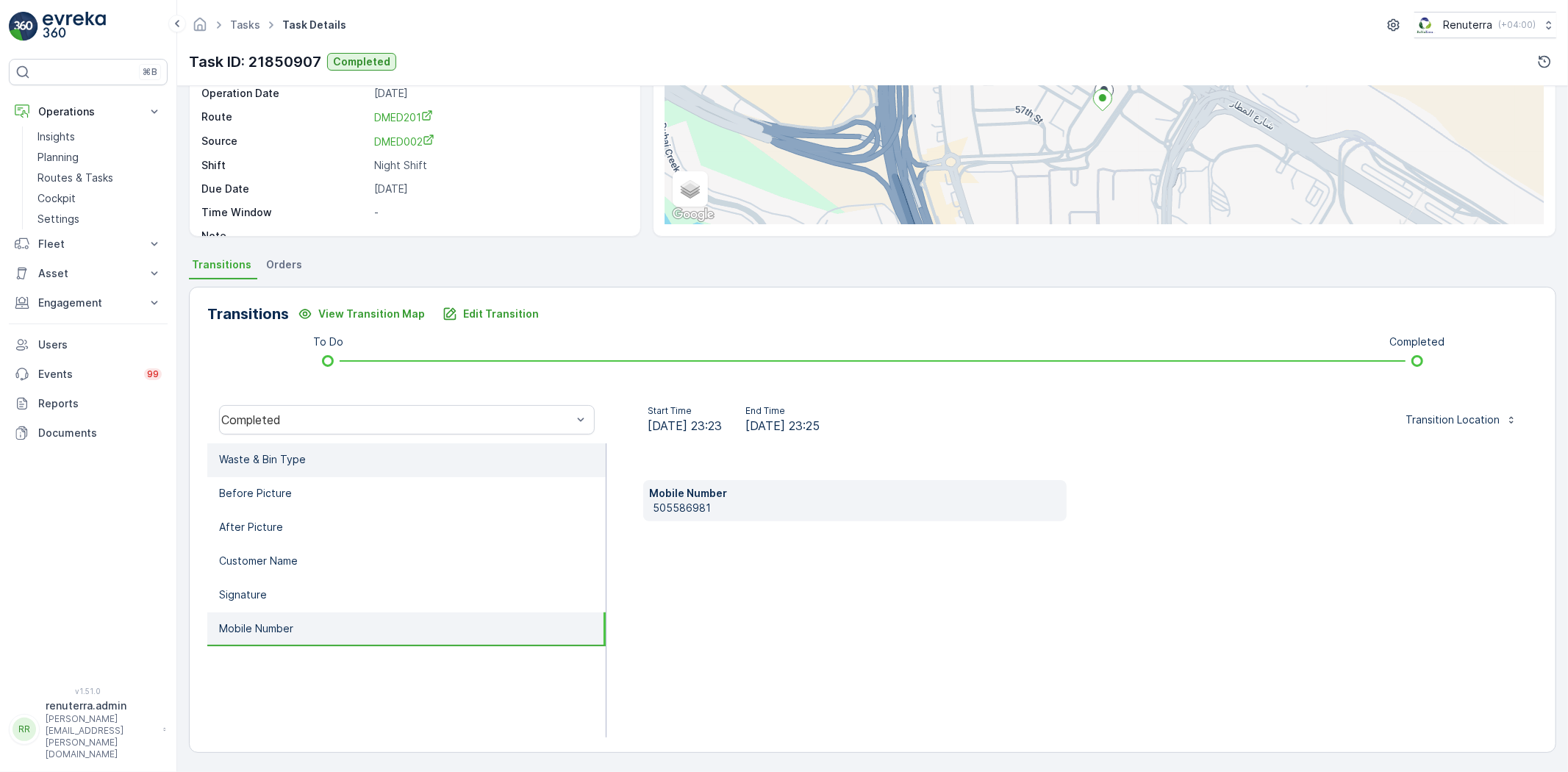
click at [336, 443] on li "Waste & Bin Type" at bounding box center [406, 460] width 398 height 33
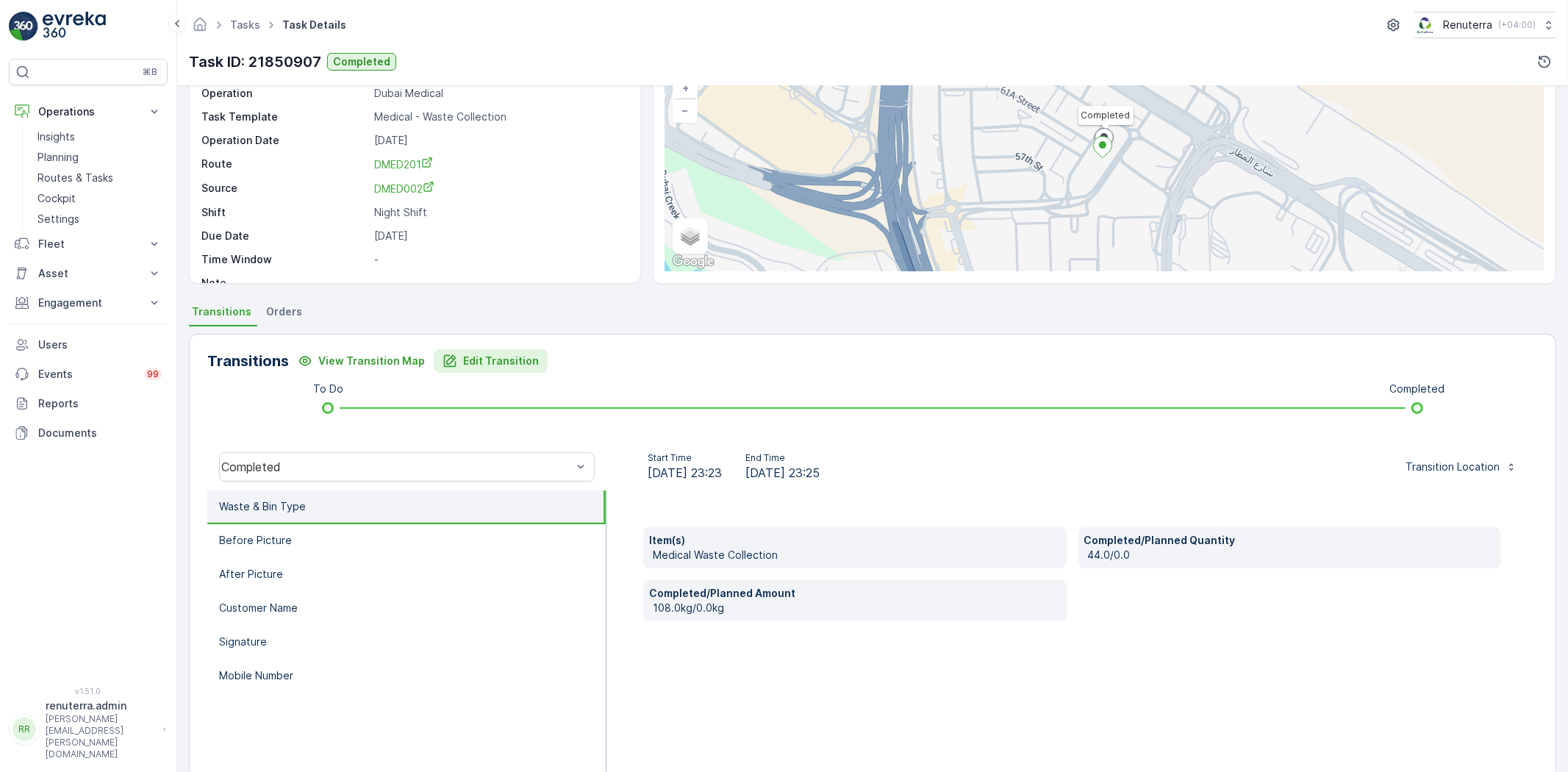
scroll to position [0, 0]
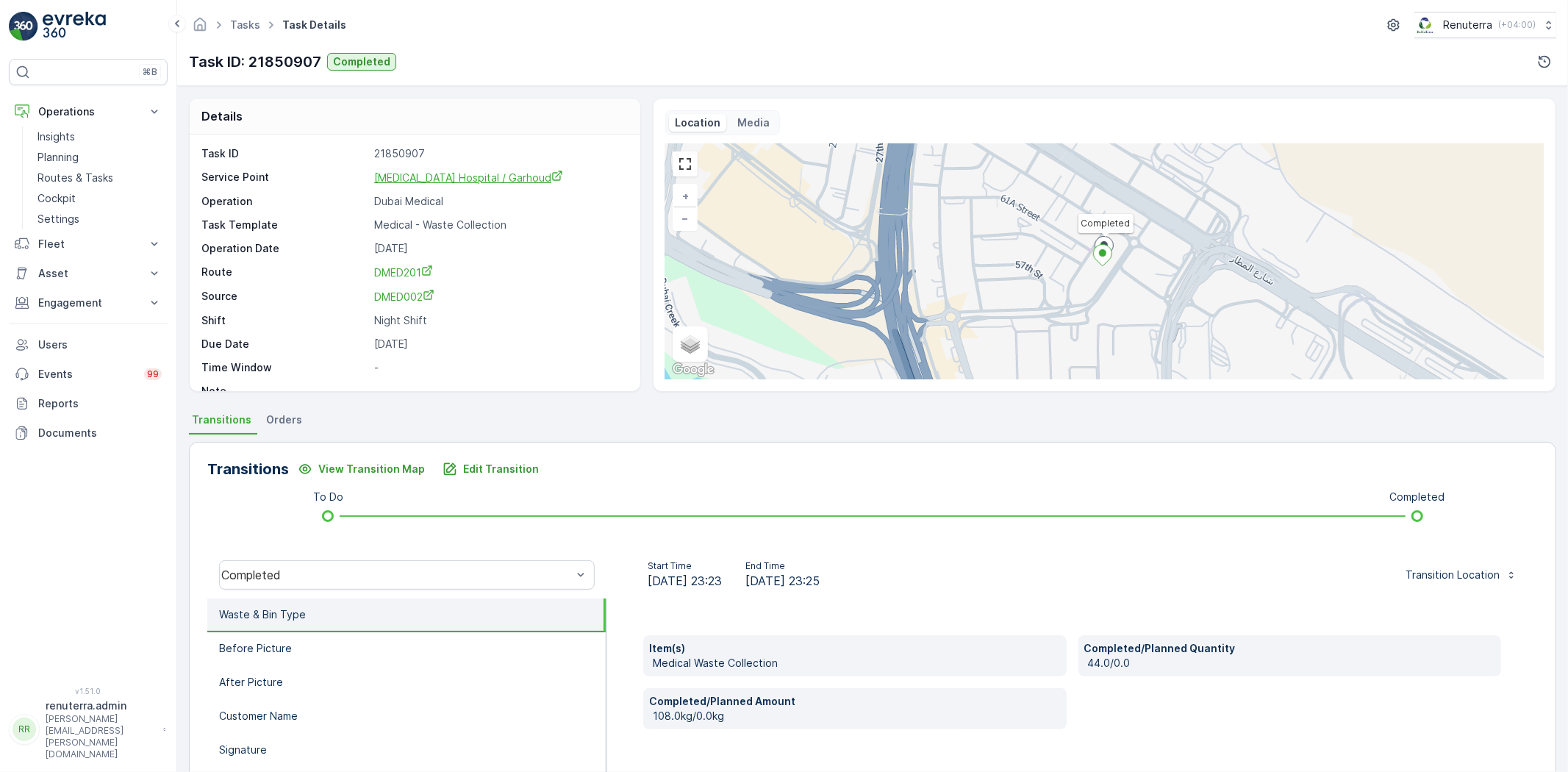
click at [442, 181] on span "[MEDICAL_DATA] Hospital / Garhoud" at bounding box center [469, 177] width 189 height 13
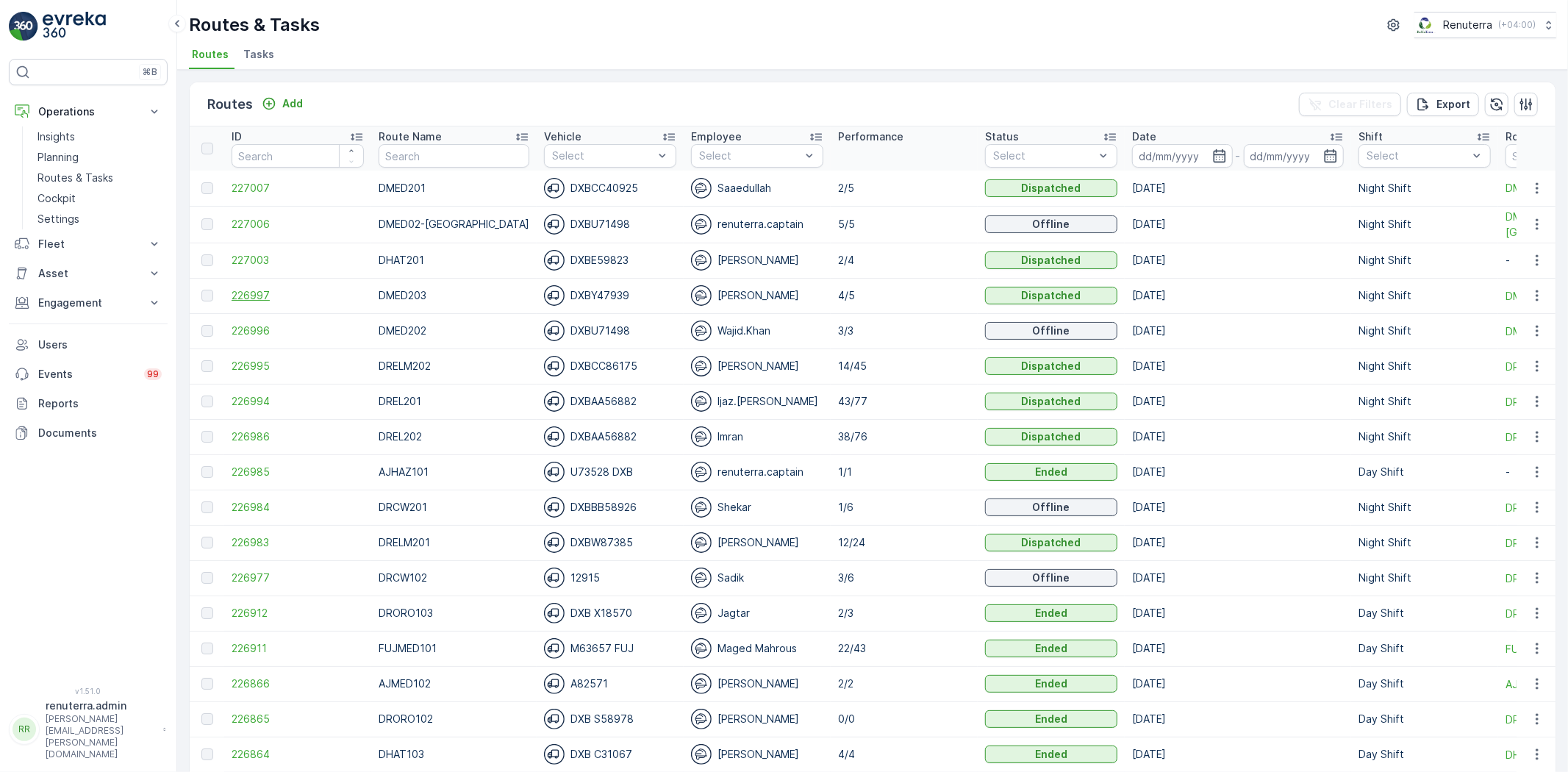
click at [237, 294] on span "226997" at bounding box center [298, 296] width 132 height 14
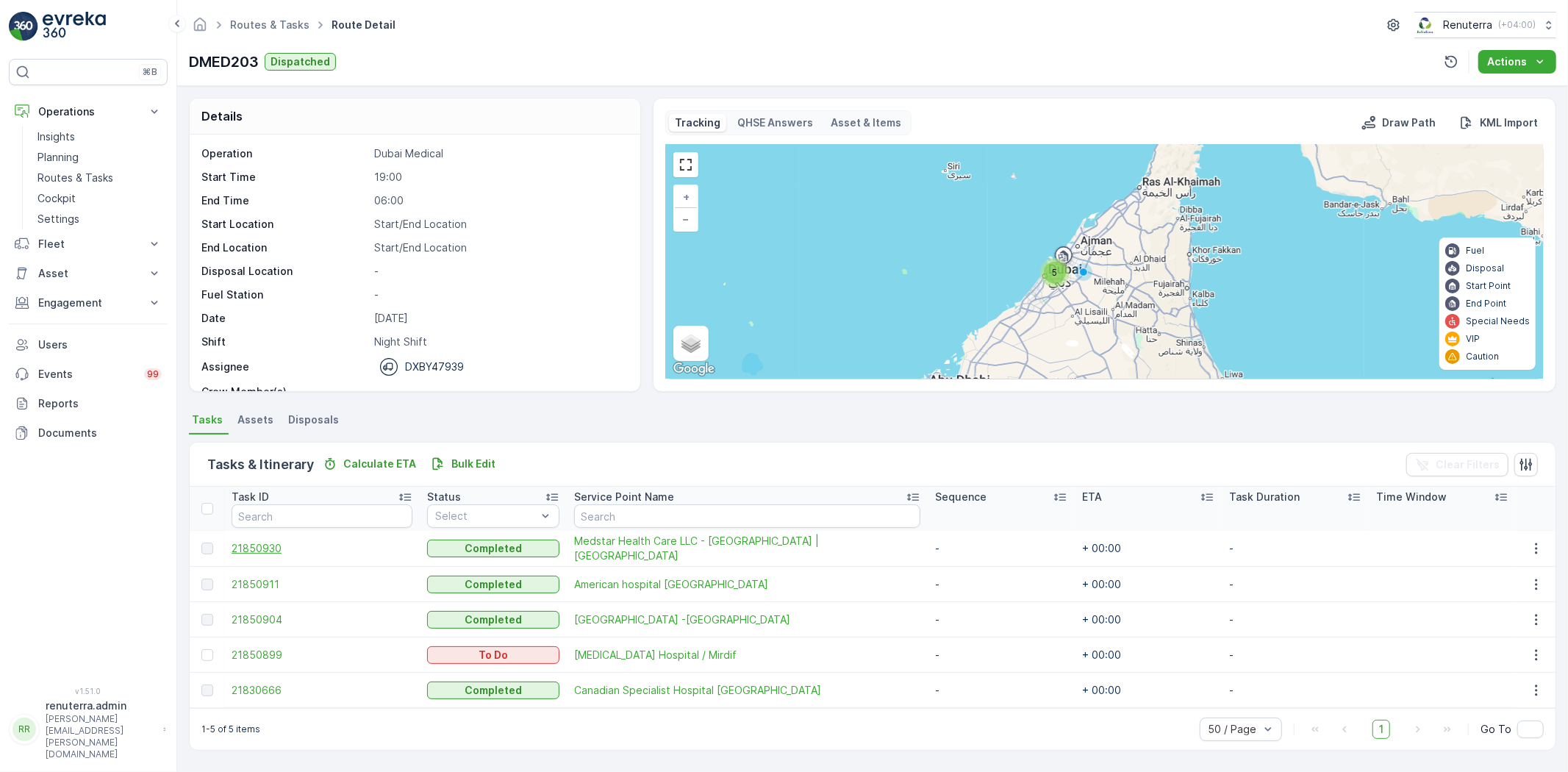
click at [265, 548] on span "21850930" at bounding box center [322, 548] width 181 height 14
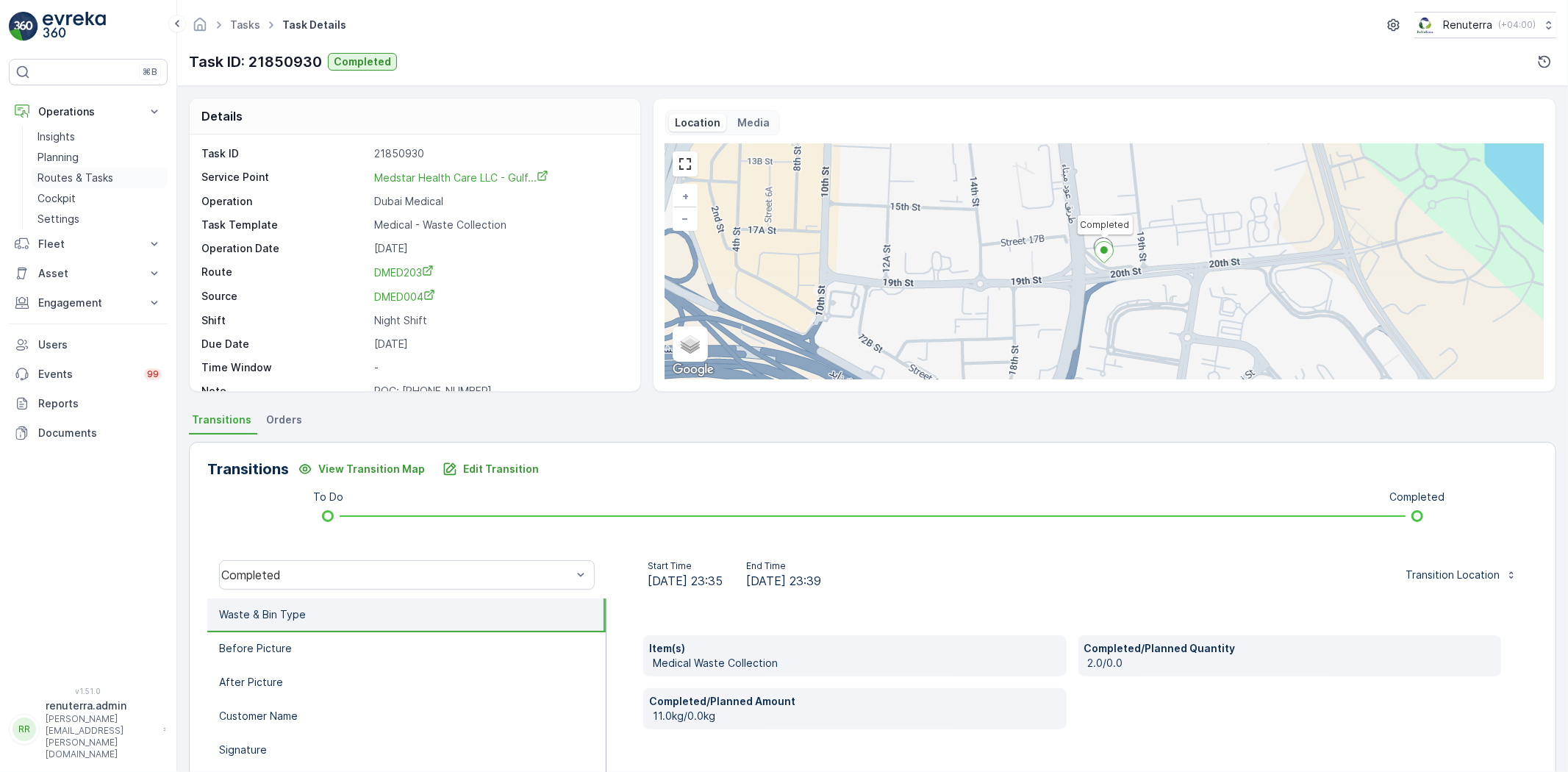
click at [90, 170] on link "Routes & Tasks" at bounding box center [100, 177] width 136 height 21
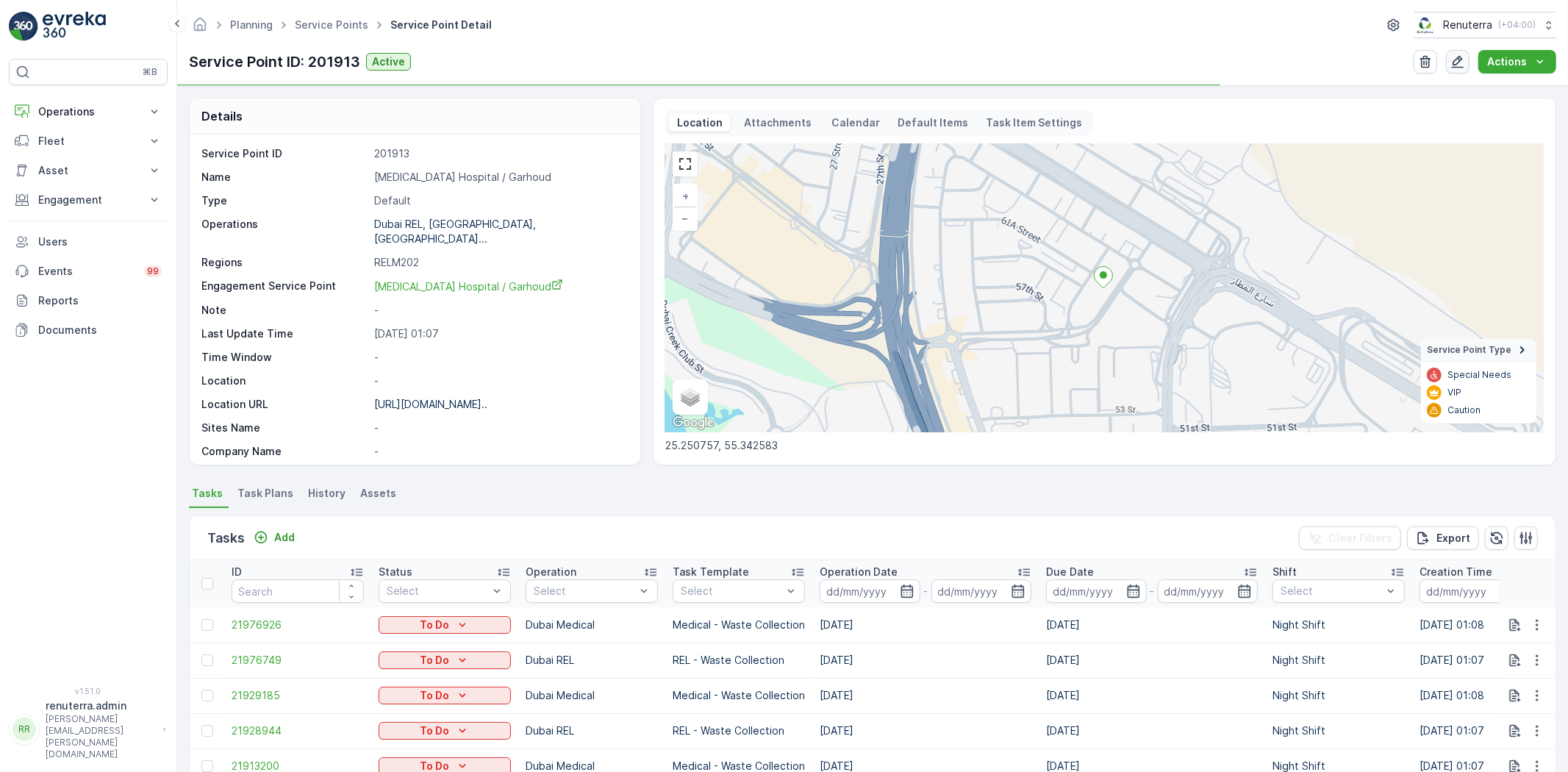
click at [1461, 57] on icon "button" at bounding box center [1458, 62] width 14 height 14
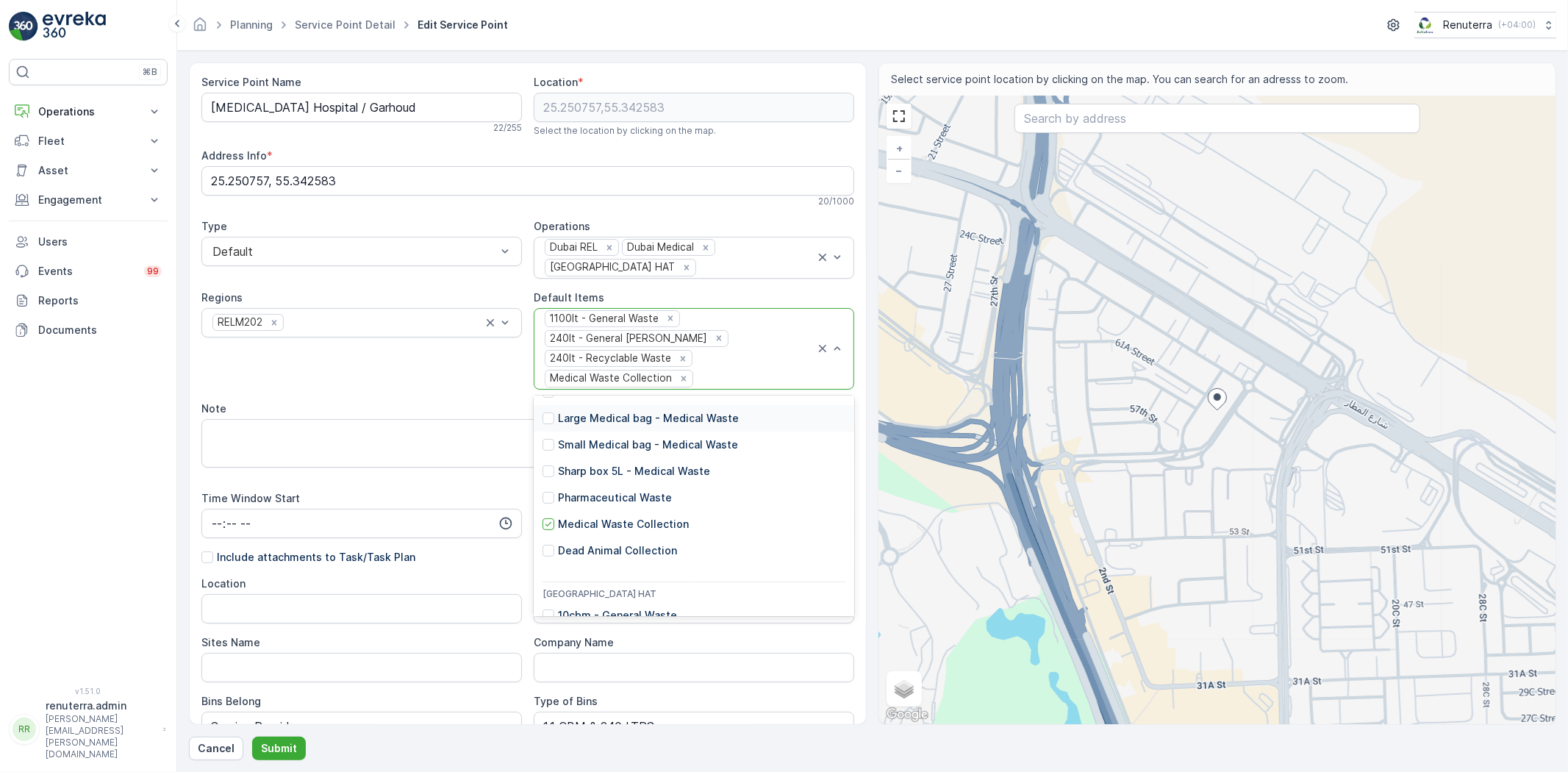
scroll to position [574, 0]
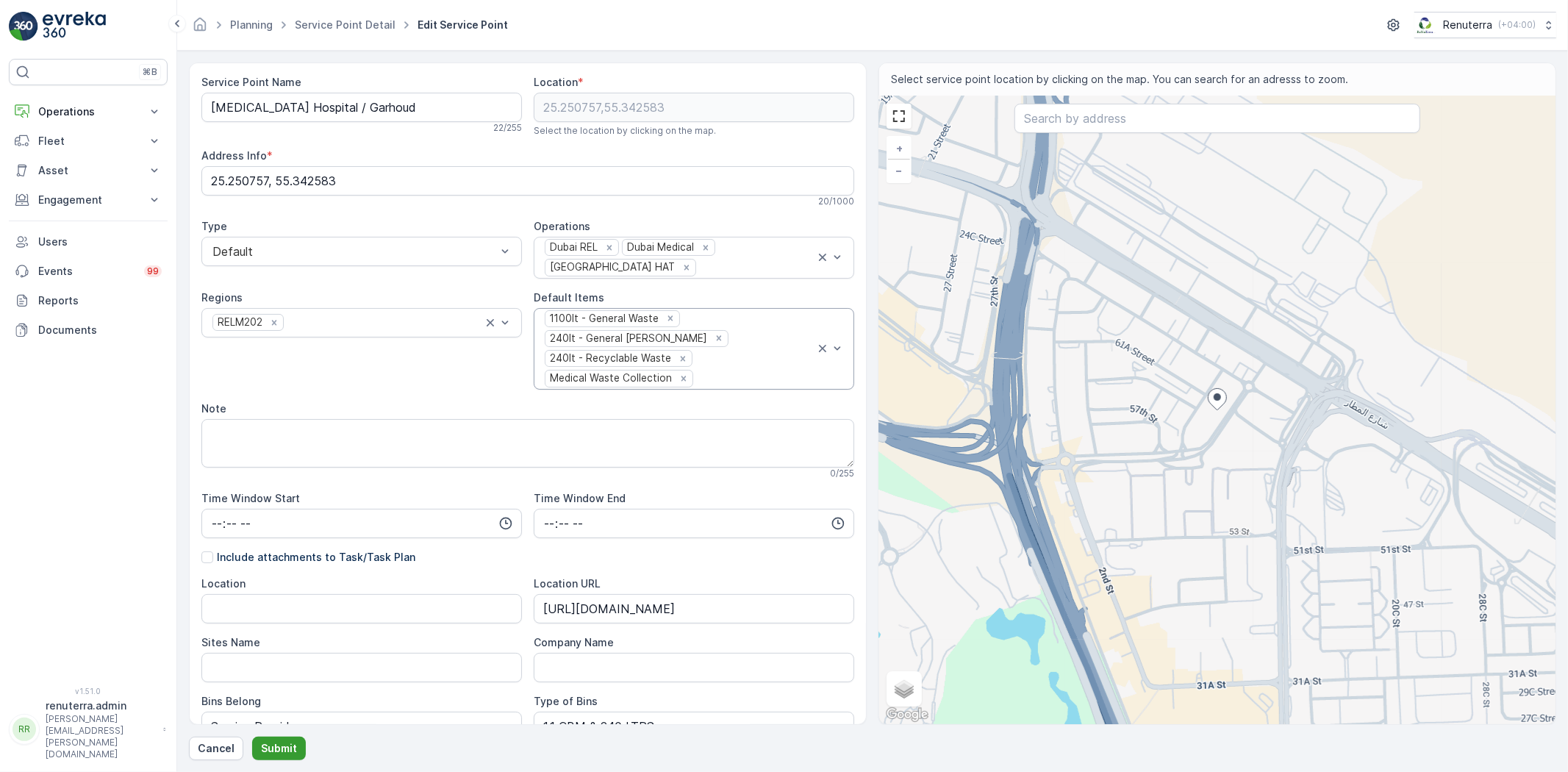
click at [292, 744] on p "Submit" at bounding box center [279, 748] width 36 height 14
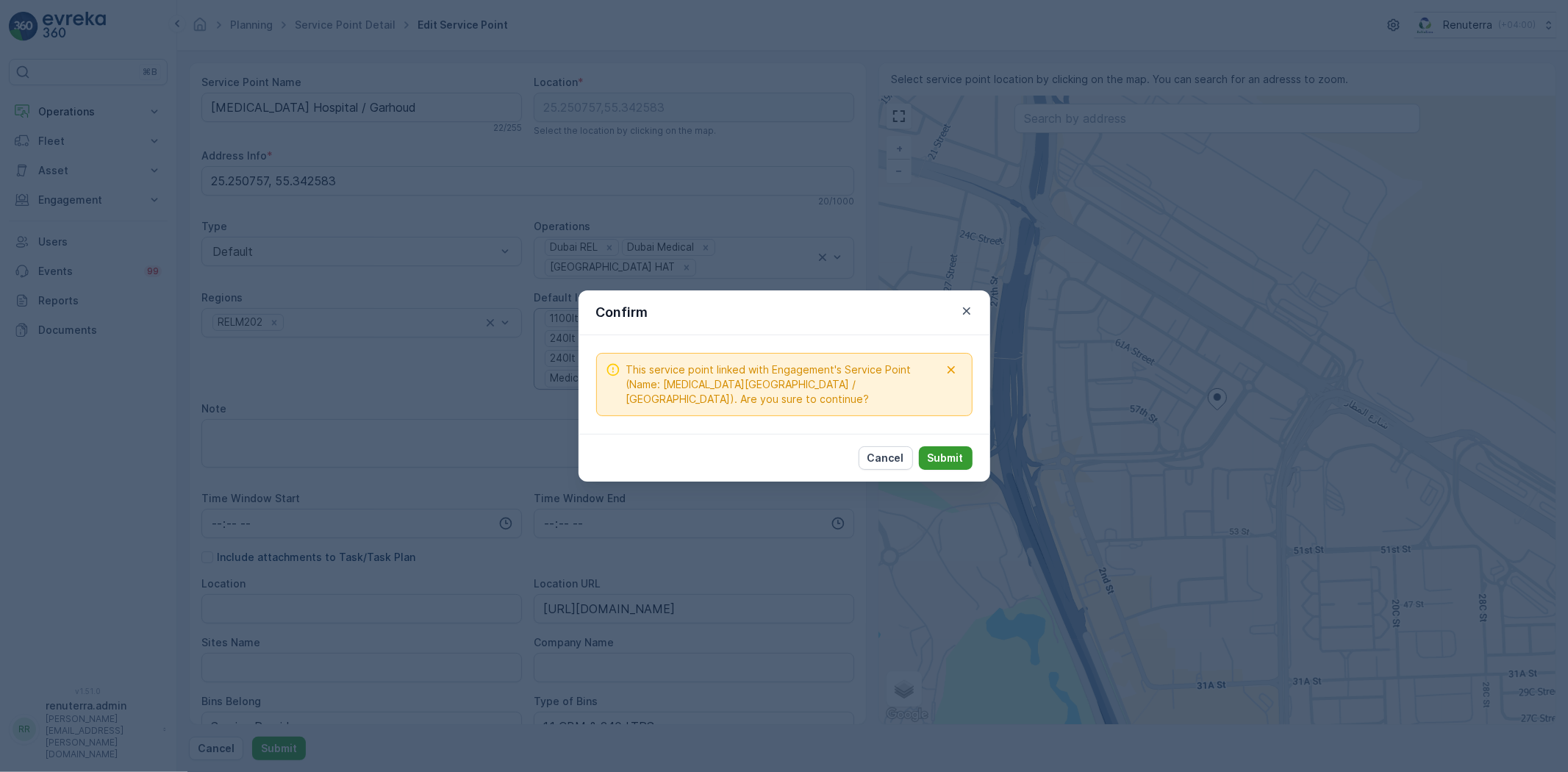
click at [957, 451] on p "Submit" at bounding box center [946, 458] width 36 height 14
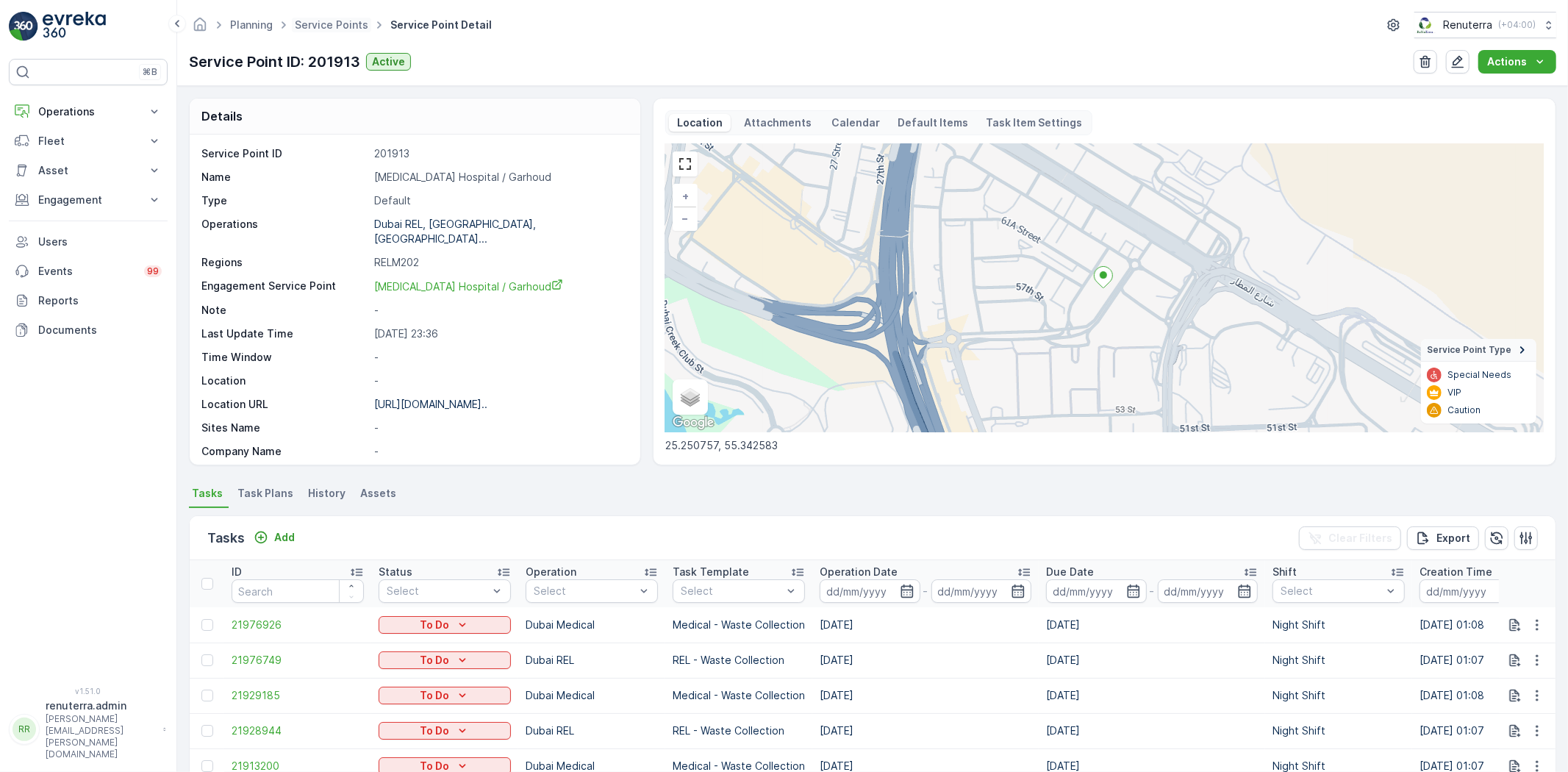
click at [328, 16] on ul "Service Points" at bounding box center [340, 25] width 96 height 22
click at [326, 24] on link "Service Points" at bounding box center [331, 24] width 73 height 13
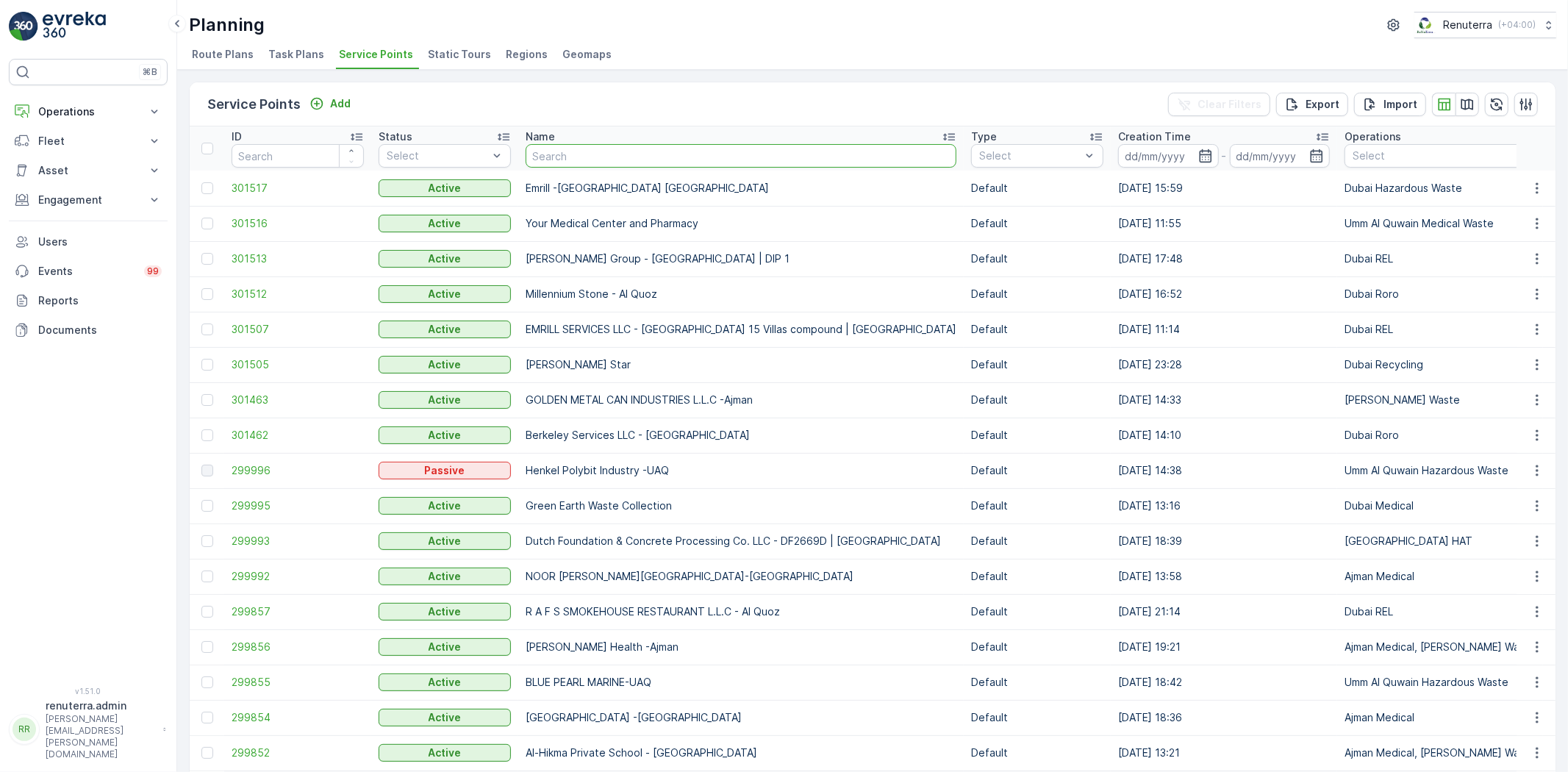
click at [626, 157] on input "text" at bounding box center [741, 156] width 431 height 24
type input "happ"
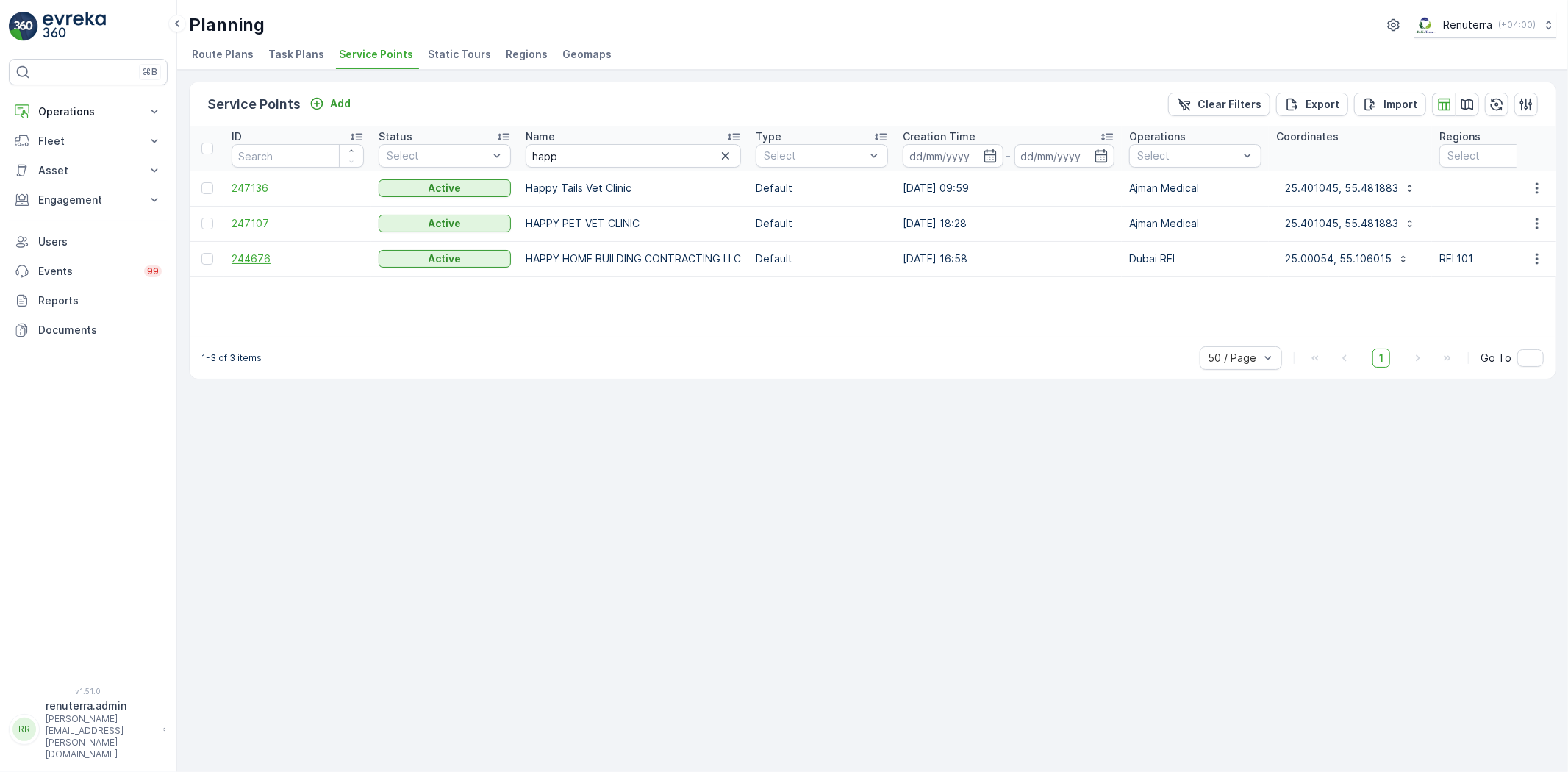
click at [245, 253] on span "244676" at bounding box center [298, 259] width 132 height 14
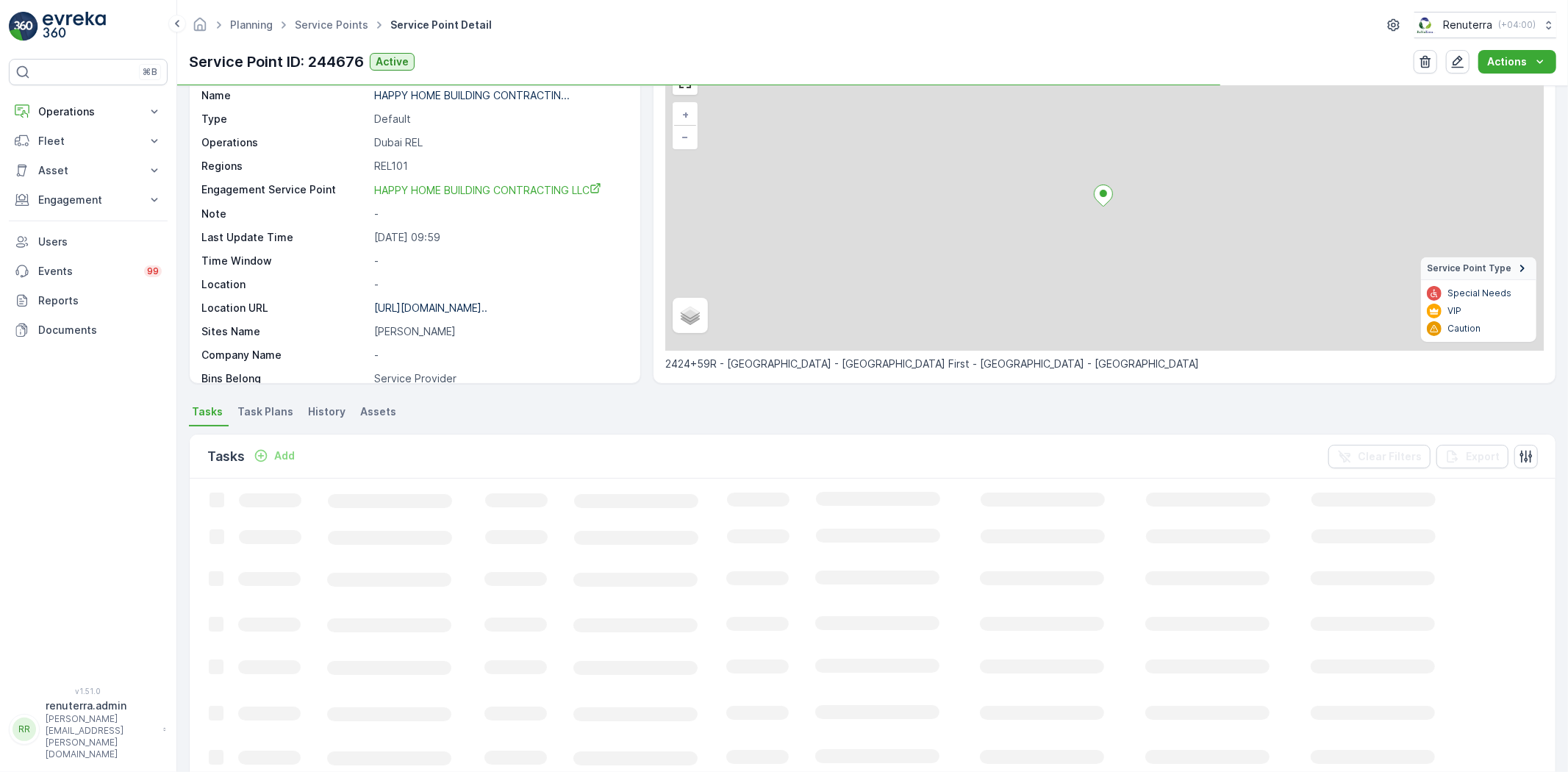
scroll to position [81, 0]
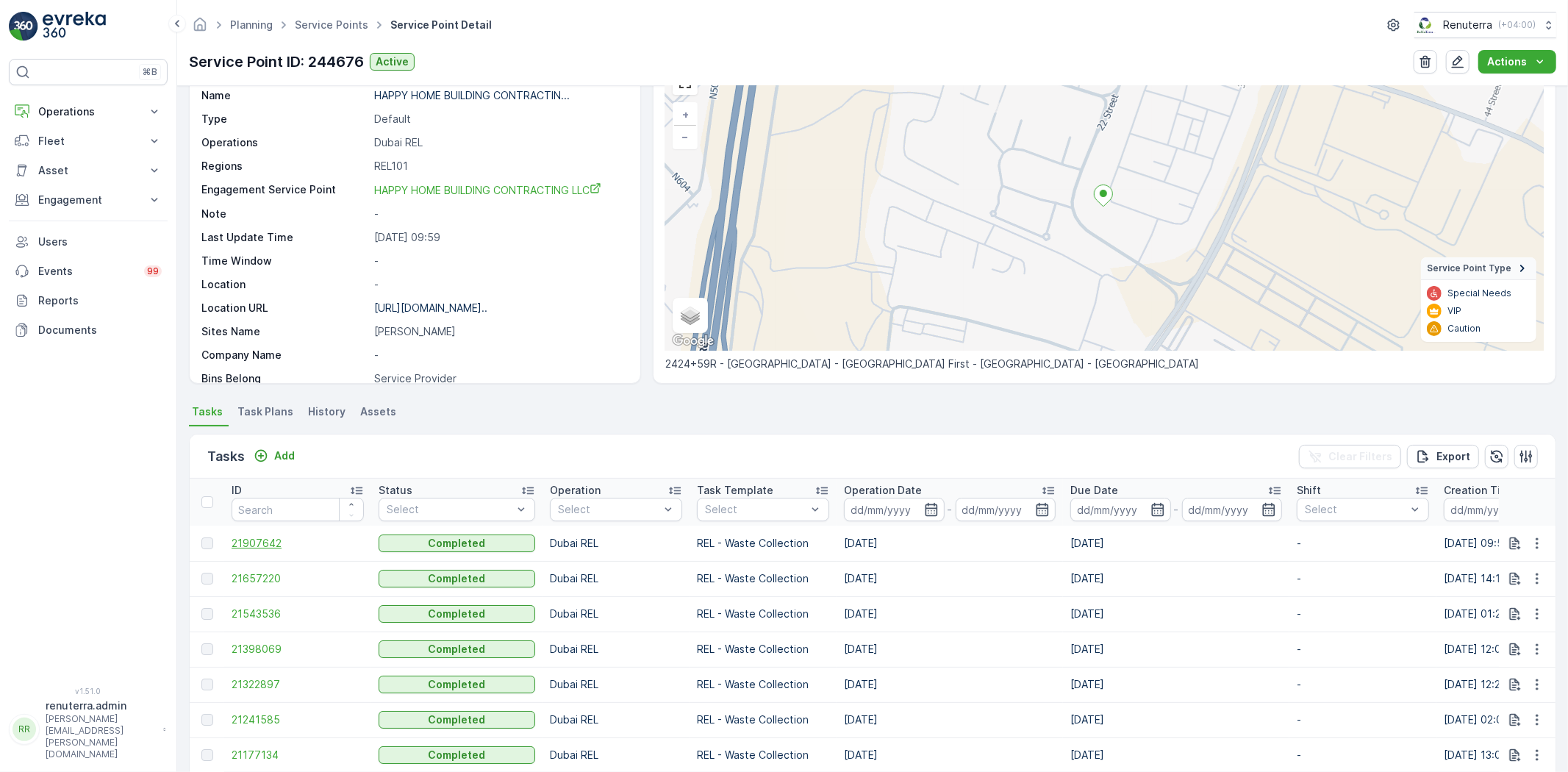
click at [272, 543] on span "21907642" at bounding box center [298, 543] width 132 height 14
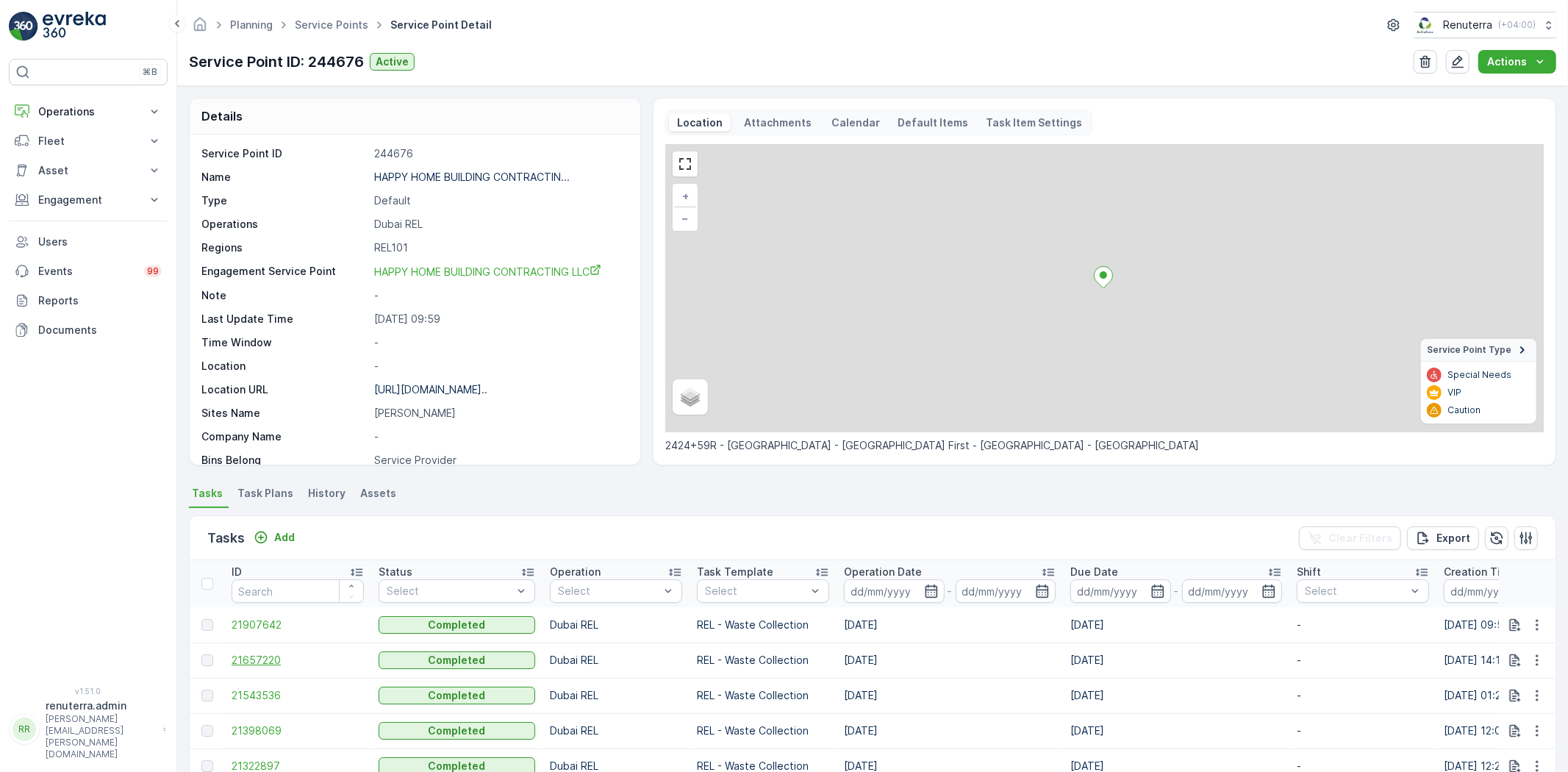
click at [258, 658] on span "21657220" at bounding box center [298, 661] width 132 height 14
click at [277, 538] on p "Add" at bounding box center [284, 538] width 21 height 14
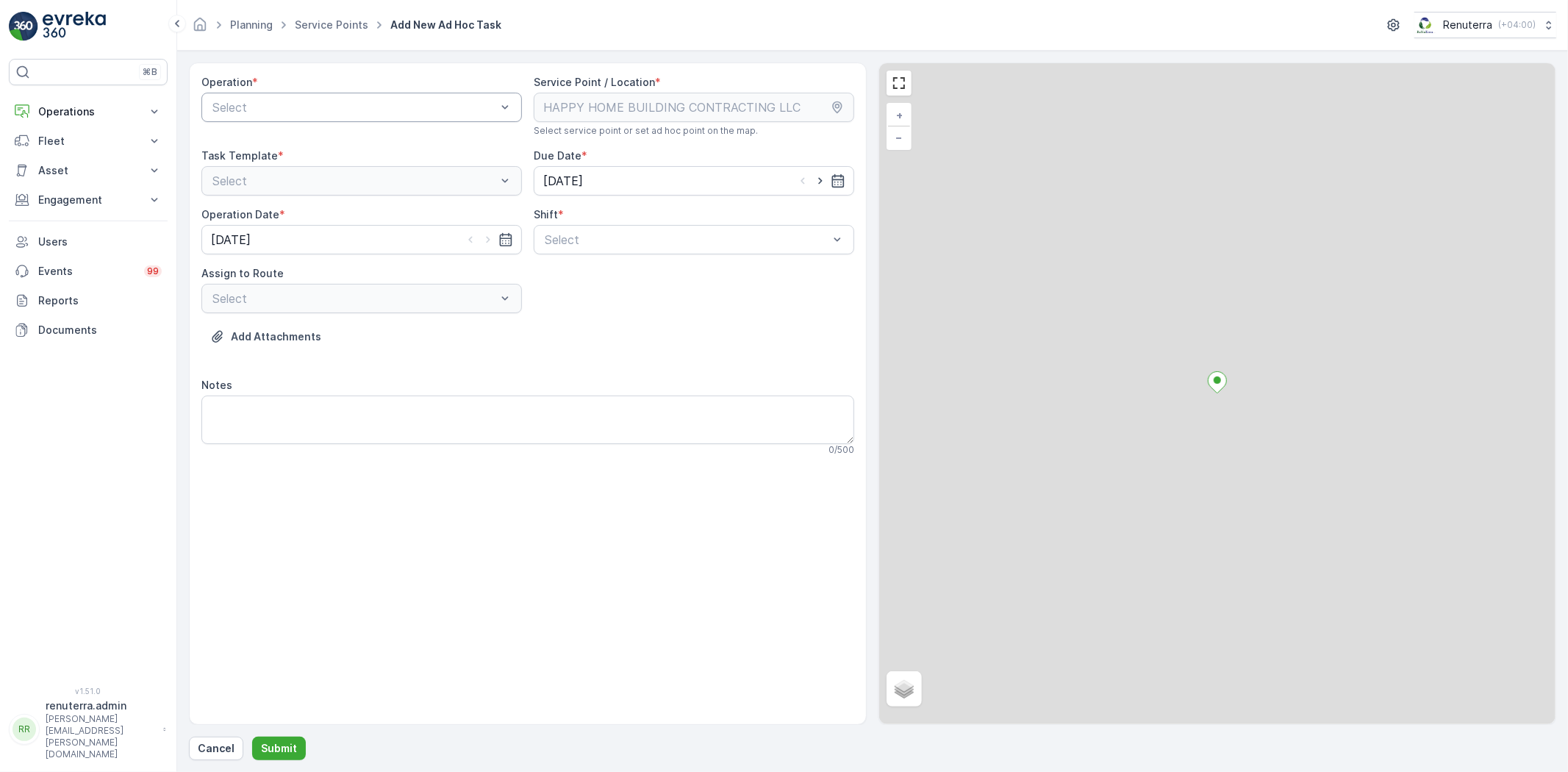
click at [255, 96] on div "Select" at bounding box center [362, 107] width 320 height 30
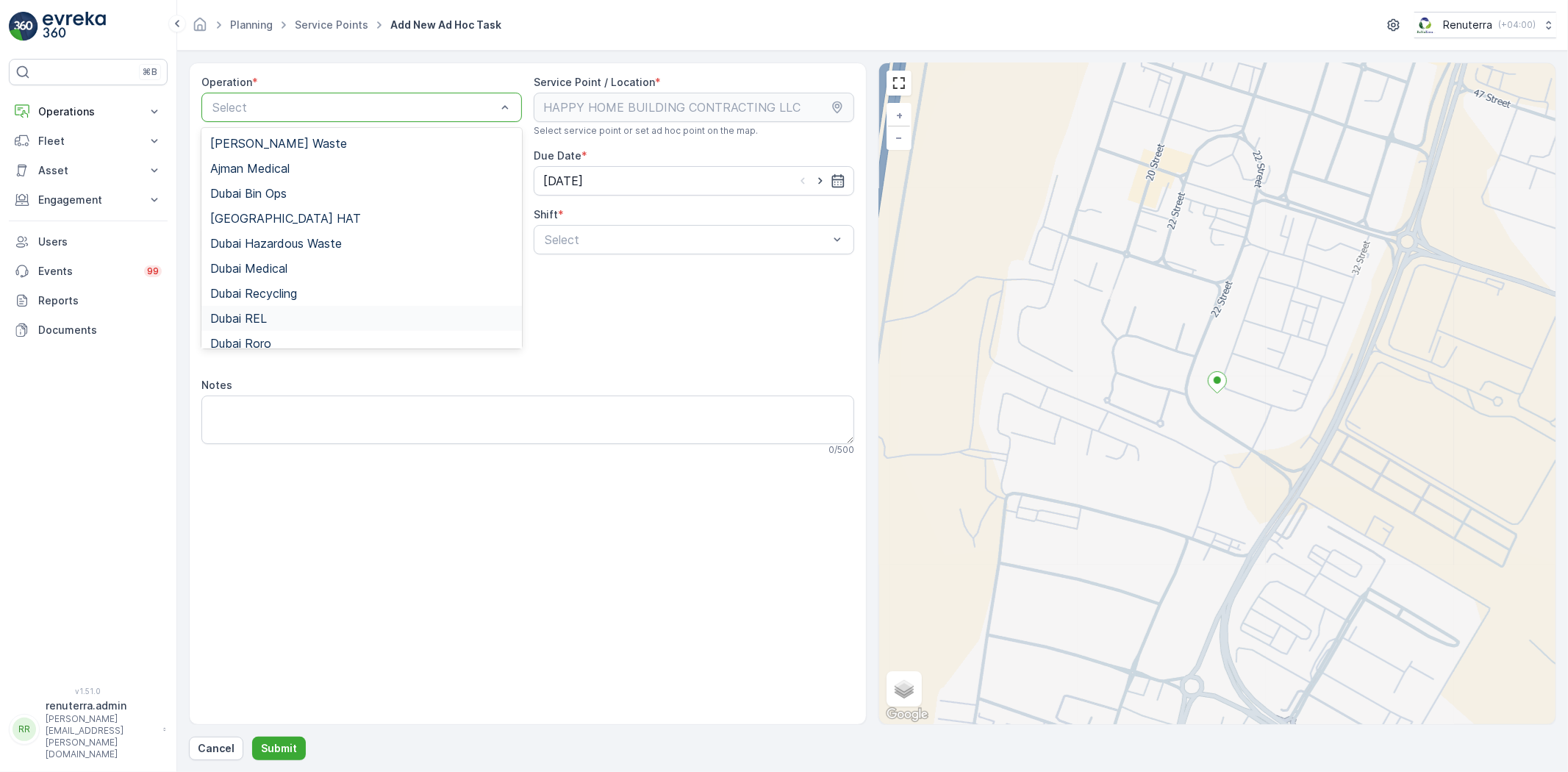
click at [252, 312] on span "Dubai REL" at bounding box center [238, 319] width 57 height 14
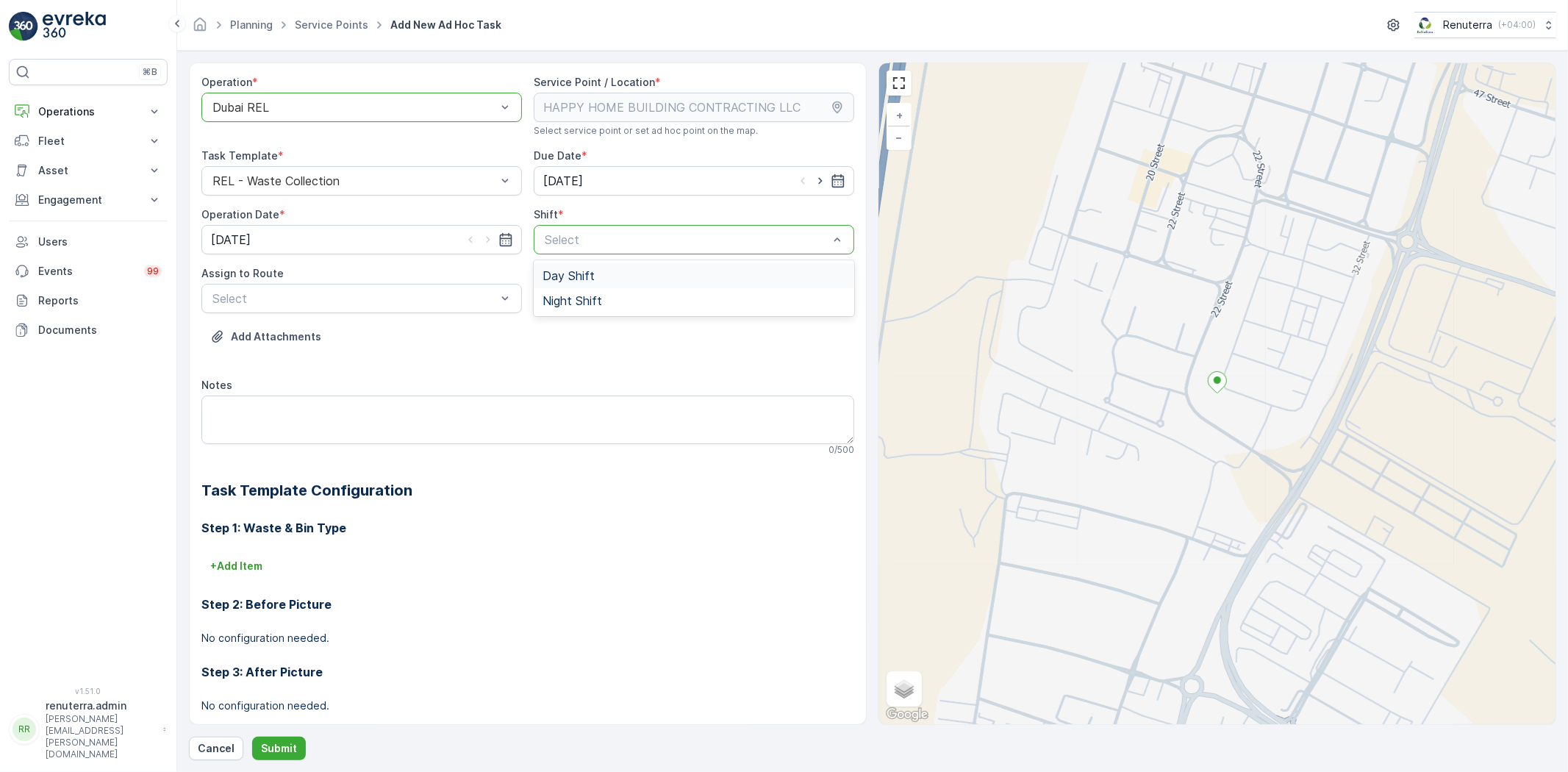
click at [586, 277] on span "Day Shift" at bounding box center [569, 275] width 52 height 14
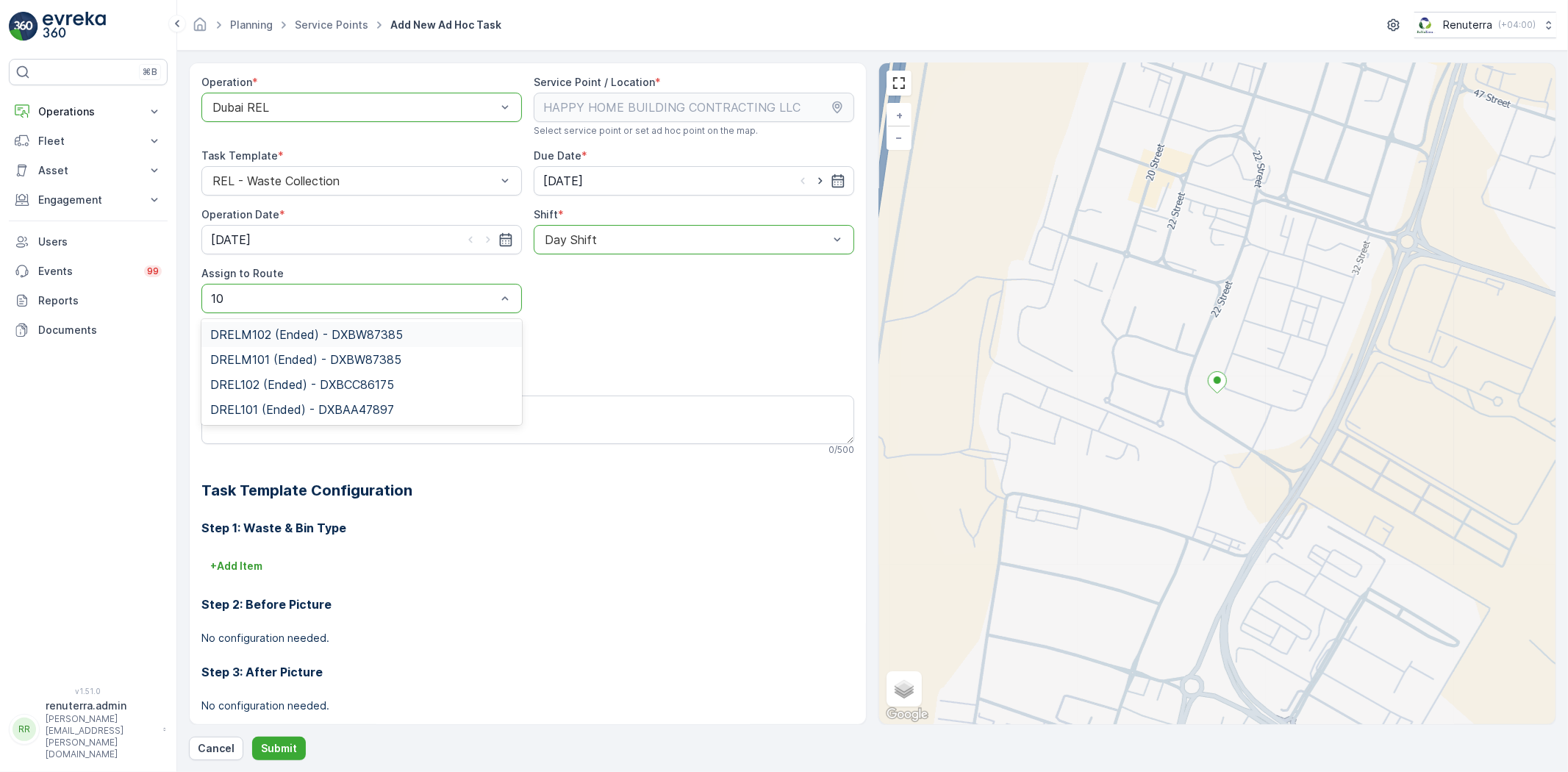
type input "101"
click at [308, 364] on span "DREL101 (Ended) - DXBAA47897" at bounding box center [301, 359] width 184 height 14
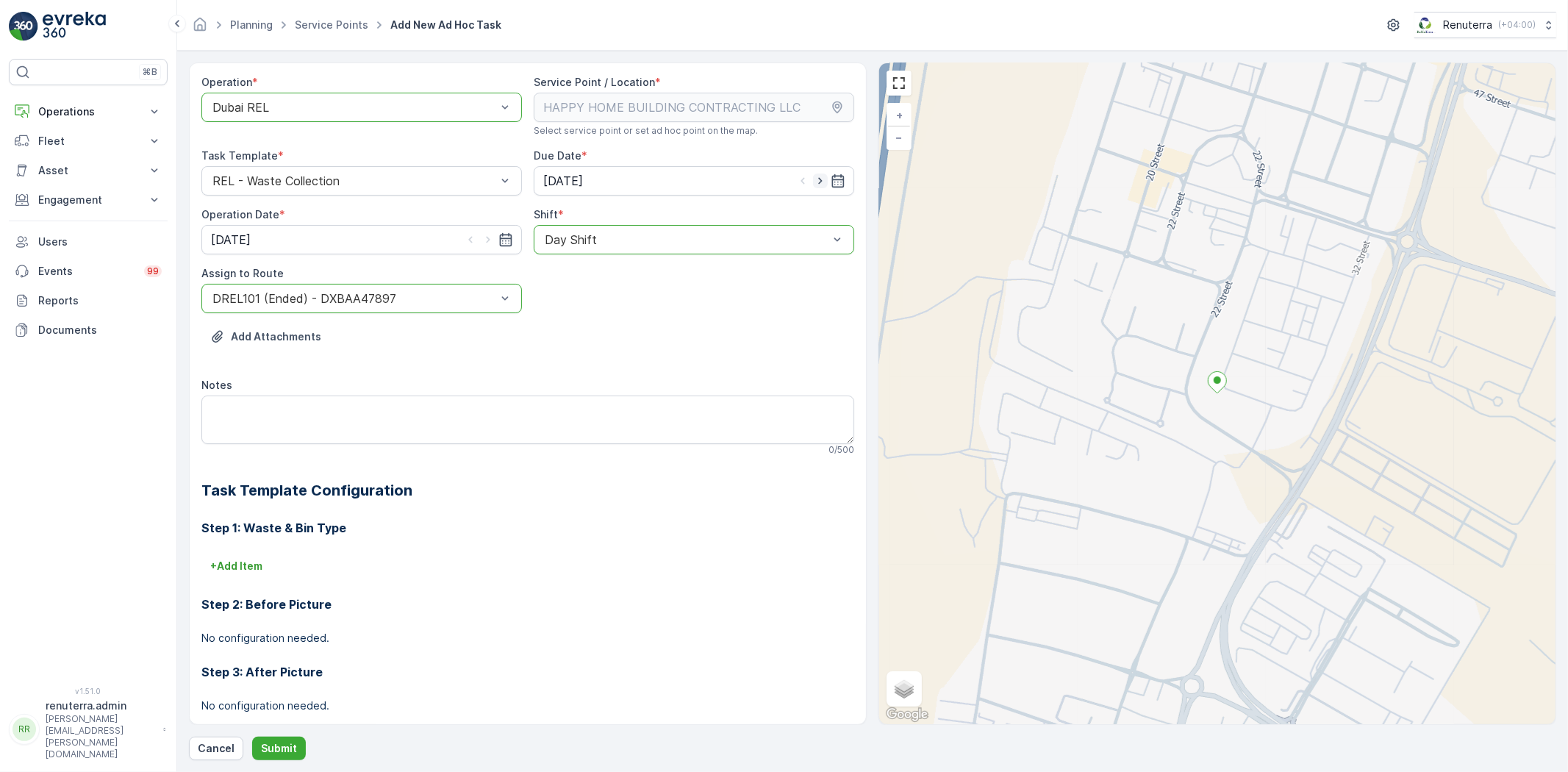
click at [823, 179] on icon "button" at bounding box center [821, 181] width 14 height 14
type input "24.09.2025"
drag, startPoint x: 481, startPoint y: 239, endPoint x: 457, endPoint y: 250, distance: 26.4
click at [482, 239] on icon "button" at bounding box center [488, 240] width 14 height 14
type input "24.09.2025"
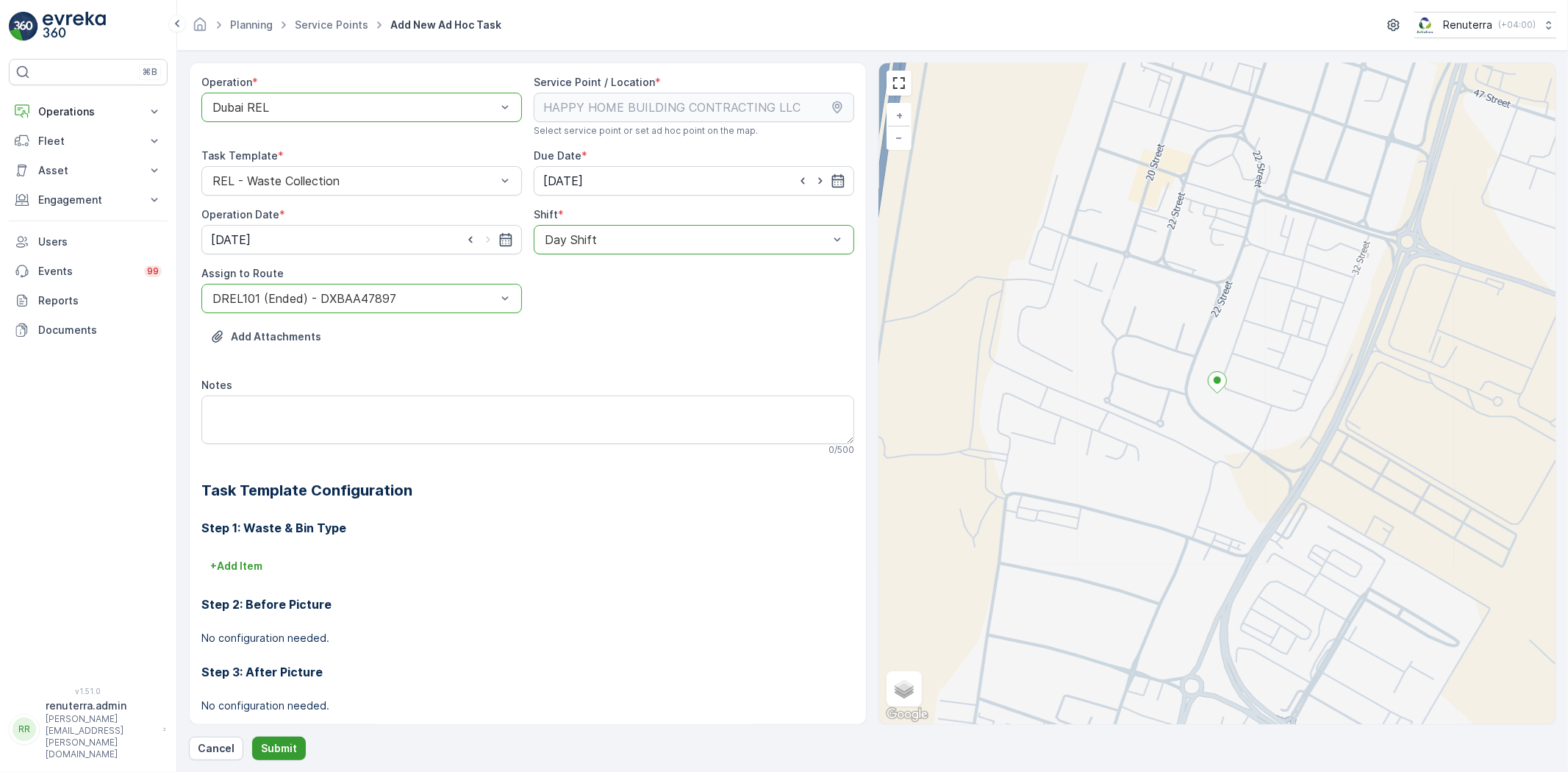
click at [287, 746] on p "Submit" at bounding box center [279, 748] width 36 height 14
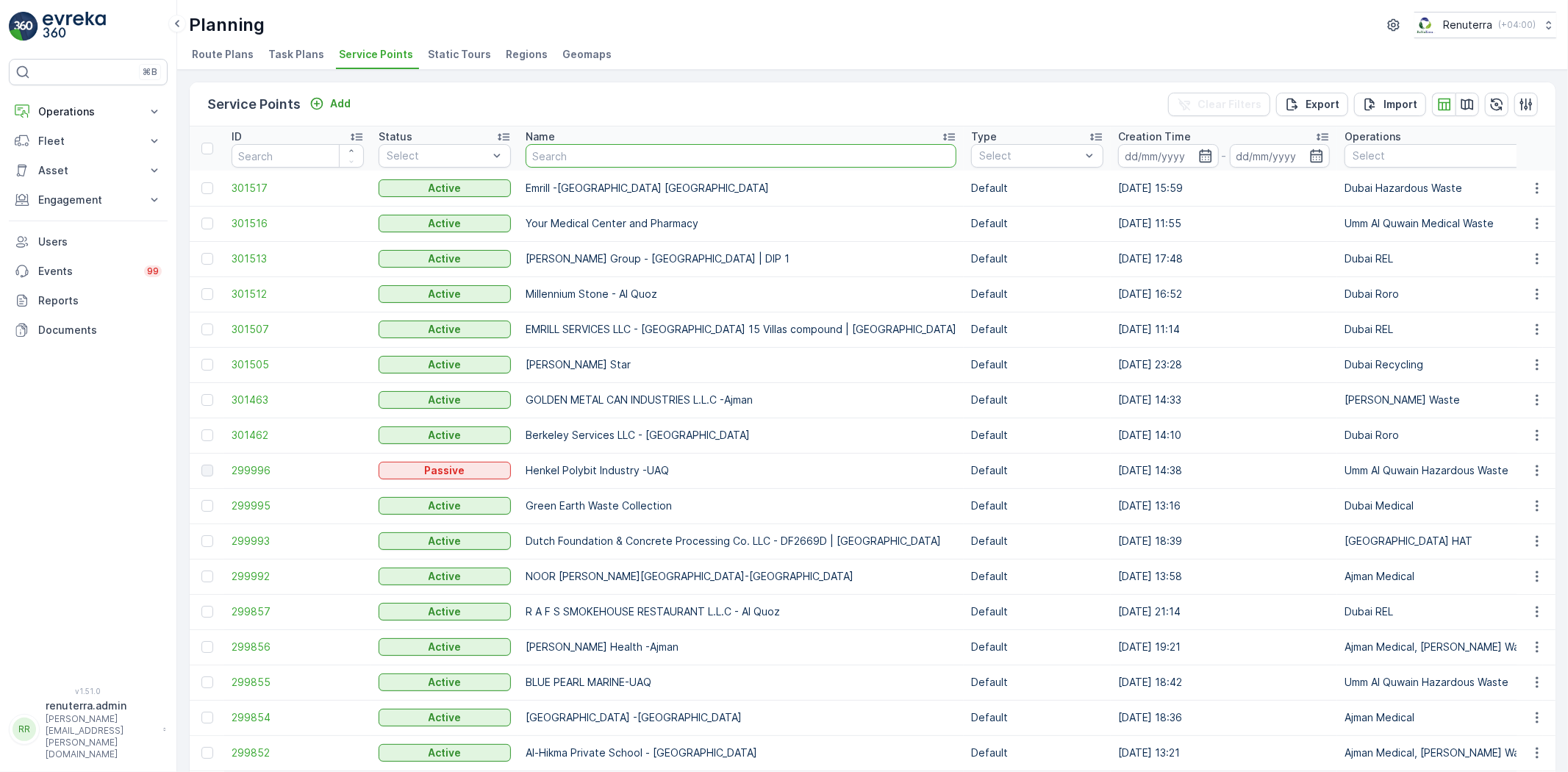
click at [572, 159] on input "text" at bounding box center [741, 156] width 431 height 24
type input "pak"
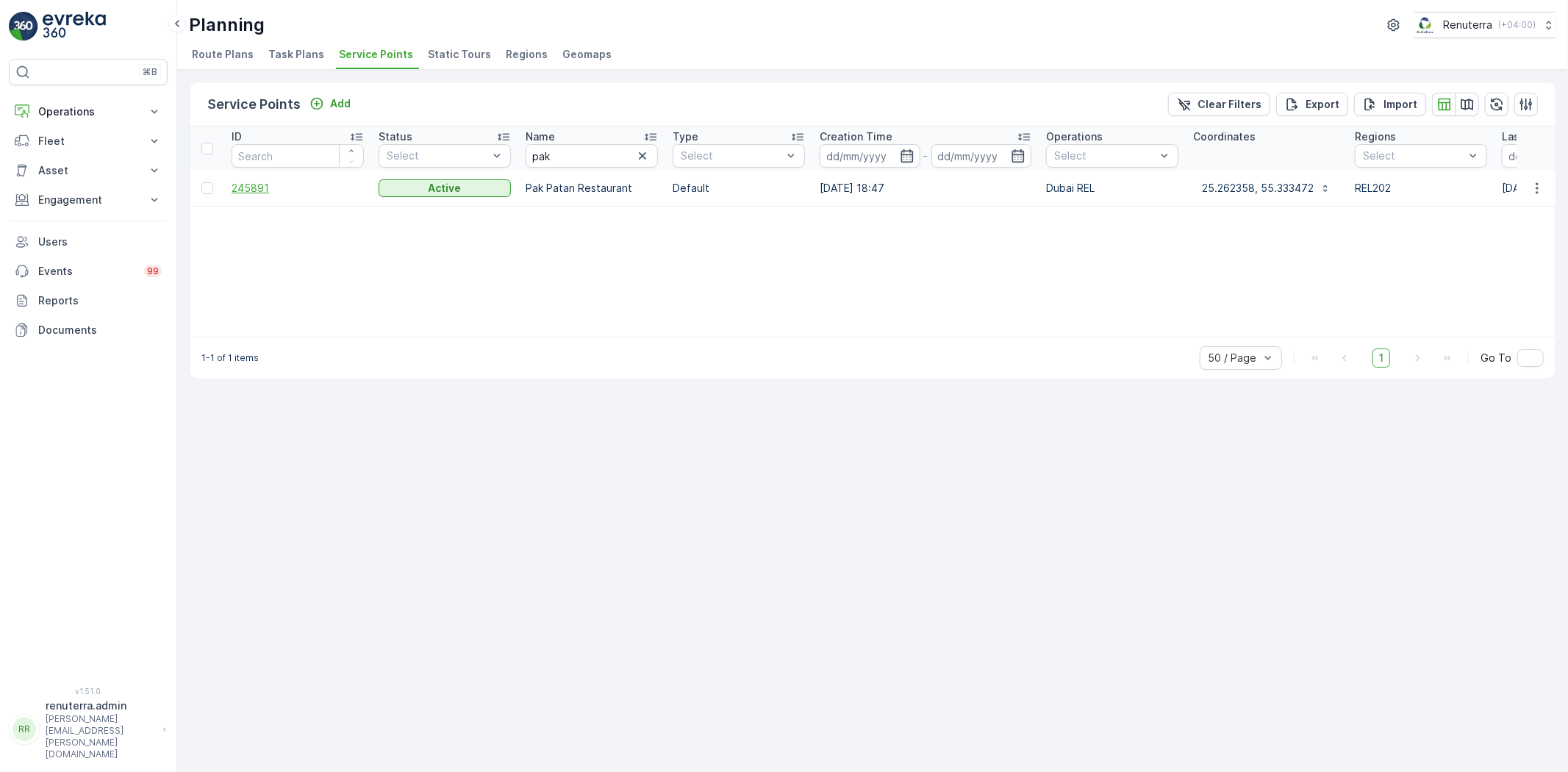
click at [245, 195] on span "245891" at bounding box center [298, 188] width 132 height 14
